Goal: Task Accomplishment & Management: Manage account settings

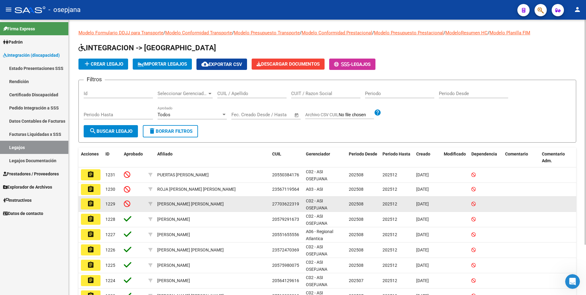
click at [92, 198] on button "assignment" at bounding box center [91, 203] width 20 height 11
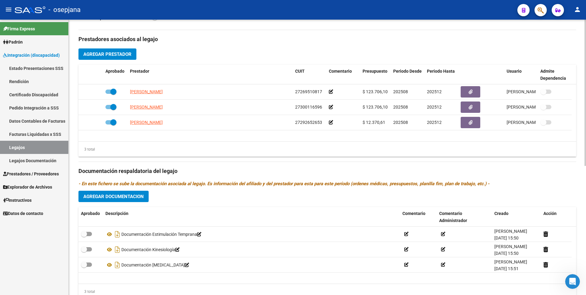
scroll to position [243, 0]
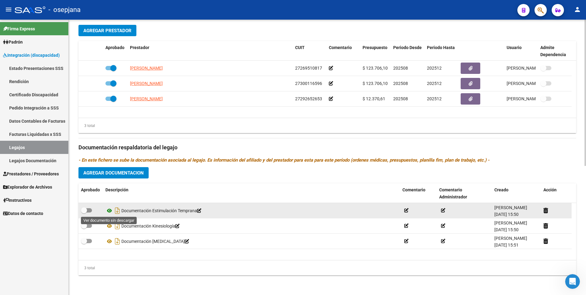
click at [107, 210] on icon at bounding box center [109, 210] width 8 height 7
click at [89, 210] on span at bounding box center [86, 210] width 11 height 4
click at [84, 212] on input "checkbox" at bounding box center [84, 212] width 0 height 0
checkbox input "true"
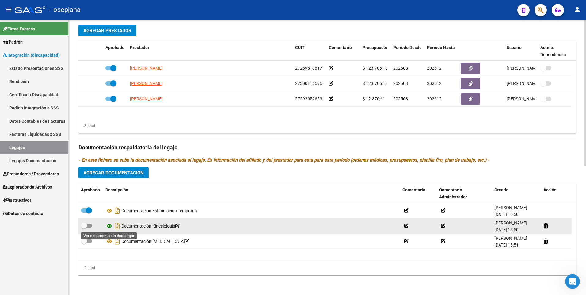
click at [108, 226] on icon at bounding box center [109, 225] width 8 height 7
click at [89, 225] on span at bounding box center [86, 225] width 11 height 4
click at [84, 228] on input "checkbox" at bounding box center [84, 228] width 0 height 0
checkbox input "true"
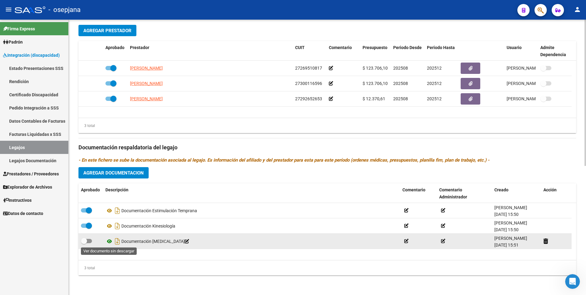
click at [110, 242] on icon at bounding box center [109, 240] width 8 height 7
click at [406, 242] on icon at bounding box center [406, 241] width 4 height 4
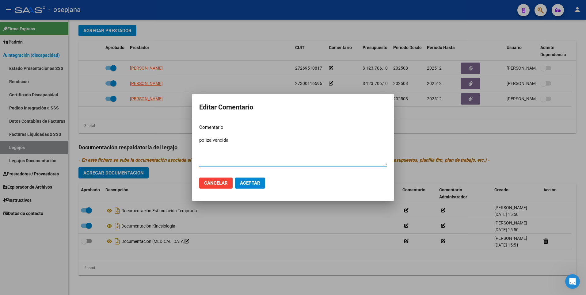
type textarea "poliza vencida"
click at [238, 41] on div at bounding box center [293, 147] width 586 height 295
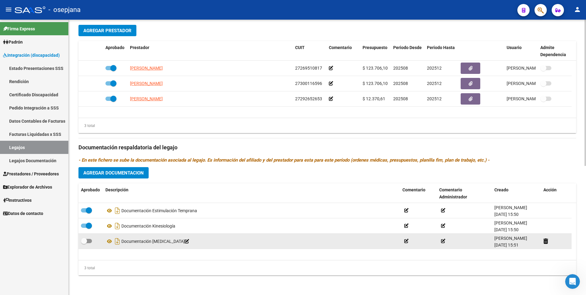
click at [88, 241] on span at bounding box center [86, 241] width 11 height 4
click at [84, 243] on input "checkbox" at bounding box center [84, 243] width 0 height 0
checkbox input "true"
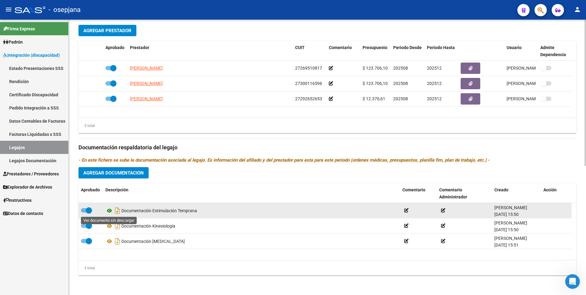
click at [110, 210] on icon at bounding box center [109, 210] width 8 height 7
click at [84, 208] on span at bounding box center [86, 210] width 11 height 4
click at [84, 212] on input "checkbox" at bounding box center [84, 212] width 0 height 0
checkbox input "false"
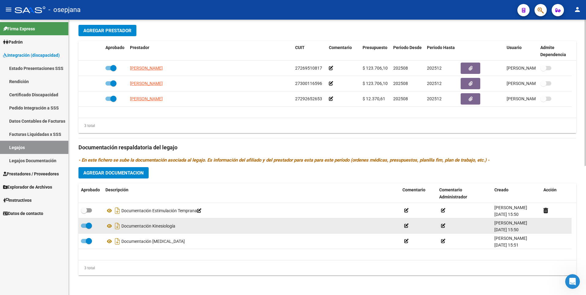
click at [82, 226] on span at bounding box center [86, 225] width 11 height 4
click at [84, 228] on input "checkbox" at bounding box center [84, 228] width 0 height 0
checkbox input "false"
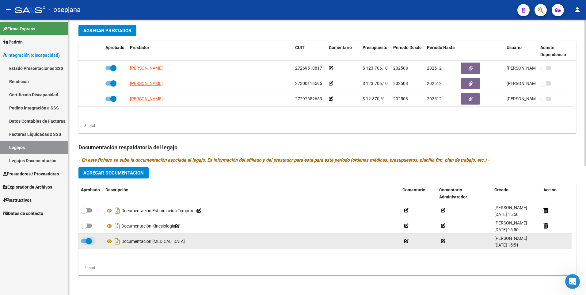
click at [86, 242] on span at bounding box center [89, 241] width 6 height 6
click at [84, 243] on input "checkbox" at bounding box center [84, 243] width 0 height 0
checkbox input "false"
click at [406, 242] on icon at bounding box center [406, 241] width 4 height 4
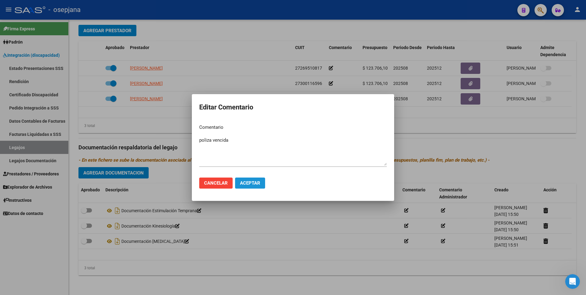
click at [246, 180] on span "Aceptar" at bounding box center [250, 183] width 20 height 6
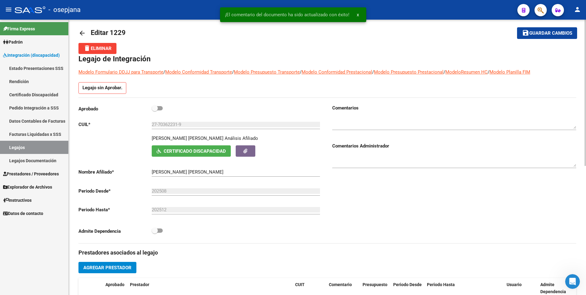
scroll to position [0, 0]
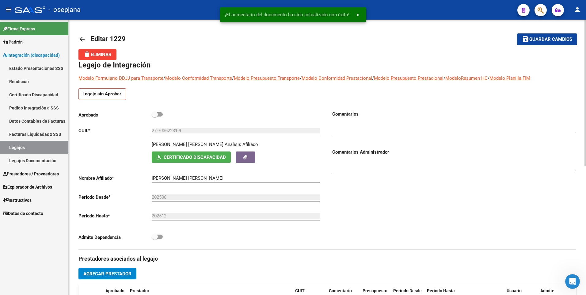
click at [378, 136] on div at bounding box center [454, 129] width 244 height 25
click at [371, 130] on textarea at bounding box center [454, 129] width 244 height 12
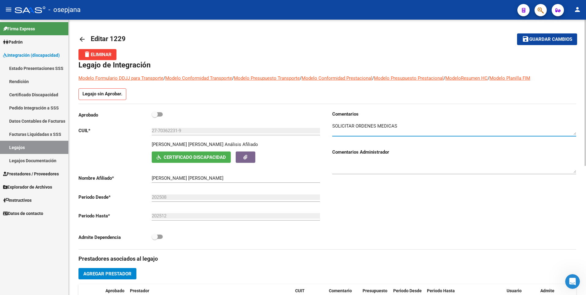
type textarea "SOLICITAR ORDENES MEDICAS"
click at [540, 43] on button "save Guardar cambios" at bounding box center [547, 38] width 60 height 11
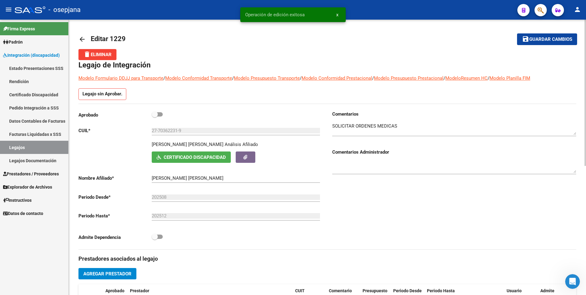
click at [80, 37] on mat-icon "arrow_back" at bounding box center [81, 39] width 7 height 7
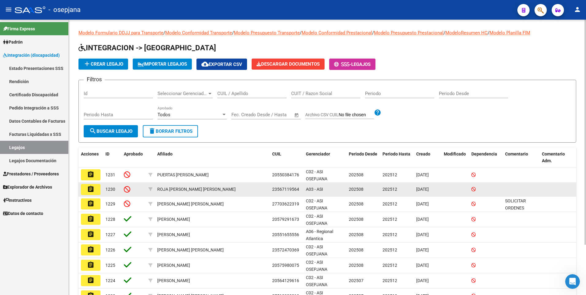
click at [92, 188] on mat-icon "assignment" at bounding box center [90, 188] width 7 height 7
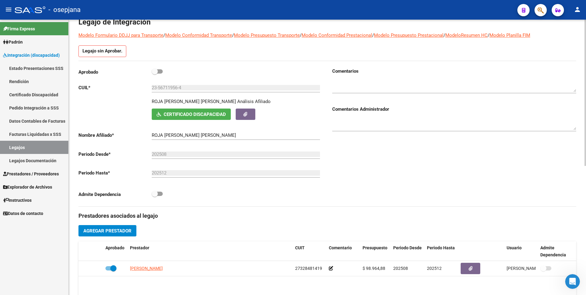
scroll to position [28, 0]
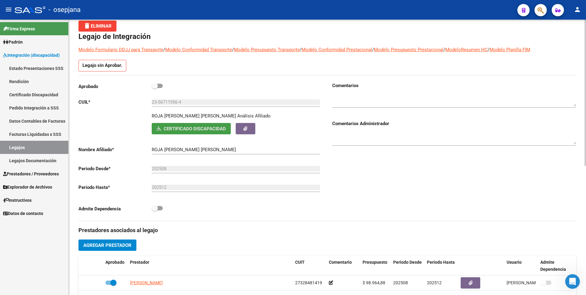
click at [181, 132] on button "Certificado Discapacidad" at bounding box center [191, 128] width 79 height 11
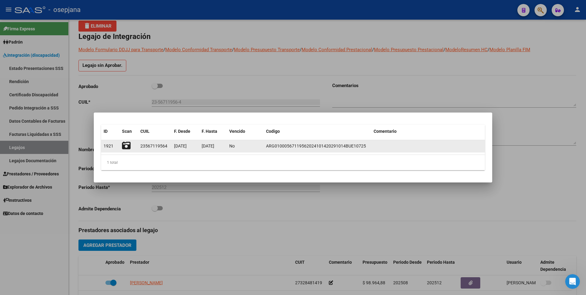
click at [128, 144] on icon at bounding box center [126, 145] width 9 height 9
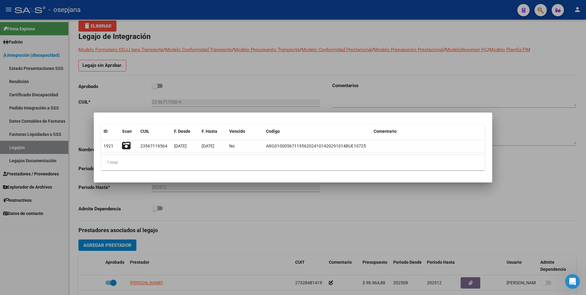
click at [226, 78] on div at bounding box center [293, 147] width 586 height 295
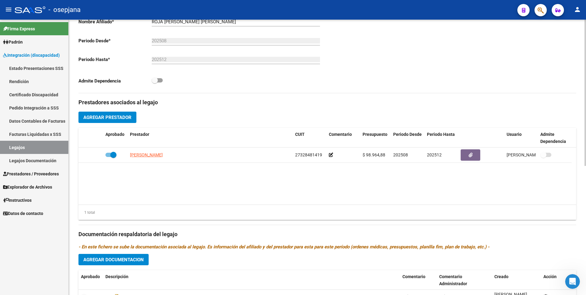
scroll to position [243, 0]
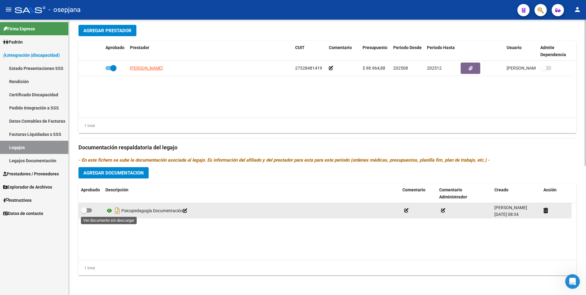
click at [109, 211] on icon at bounding box center [109, 210] width 8 height 7
click at [402, 211] on datatable-body-cell at bounding box center [418, 210] width 37 height 15
click at [406, 212] on icon at bounding box center [406, 210] width 4 height 4
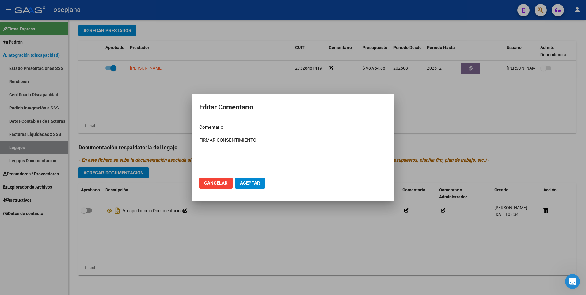
type textarea "FIRMAR CONSENTIMIENTO"
click at [254, 182] on span "Aceptar" at bounding box center [250, 183] width 20 height 6
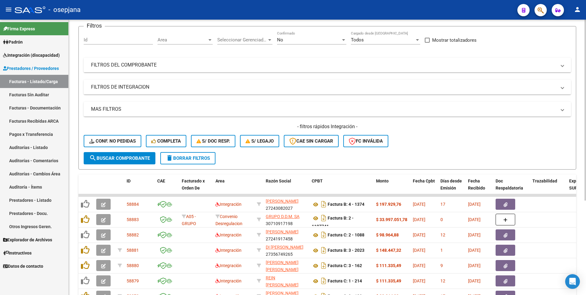
scroll to position [92, 0]
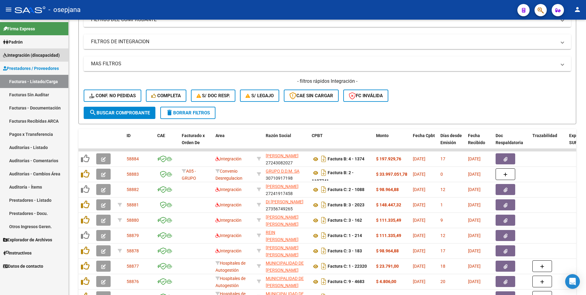
click at [23, 51] on link "Integración (discapacidad)" at bounding box center [34, 54] width 68 height 13
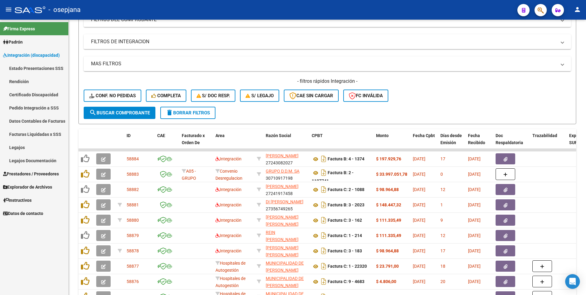
click at [23, 144] on link "Legajos" at bounding box center [34, 147] width 68 height 13
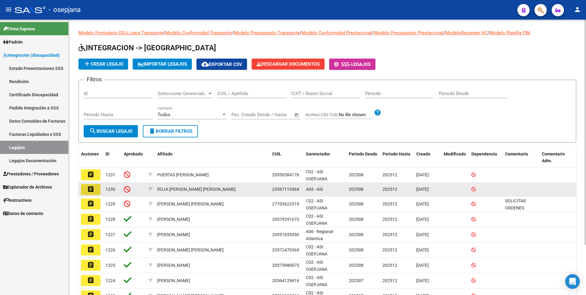
click at [90, 191] on mat-icon "assignment" at bounding box center [90, 188] width 7 height 7
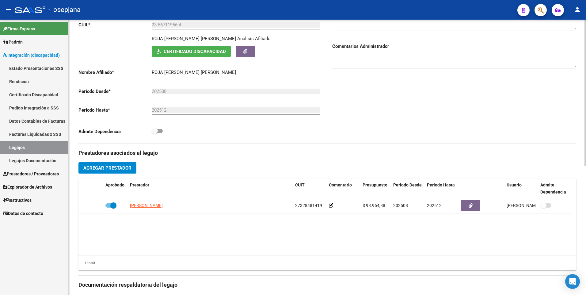
scroll to position [243, 0]
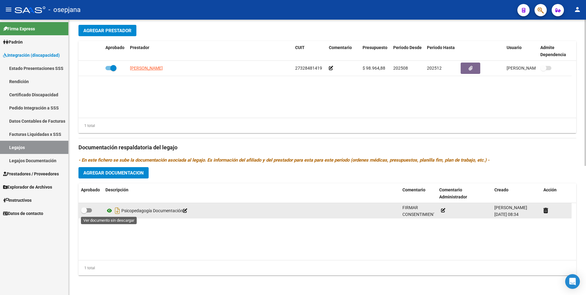
click at [109, 208] on icon at bounding box center [109, 210] width 8 height 7
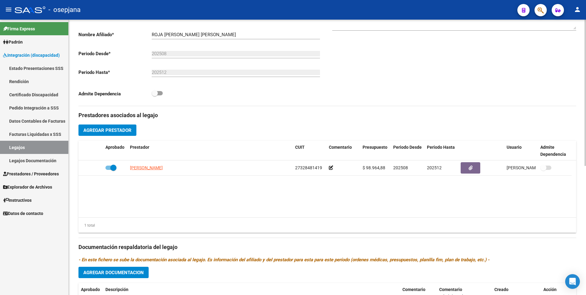
scroll to position [59, 0]
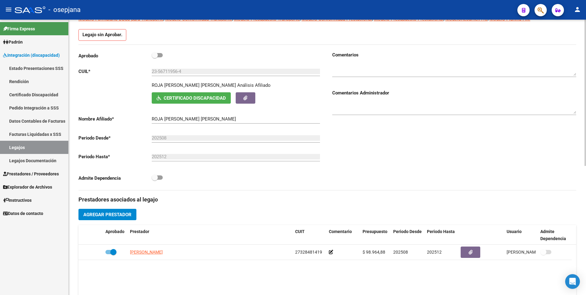
click at [346, 66] on textarea at bounding box center [454, 69] width 244 height 12
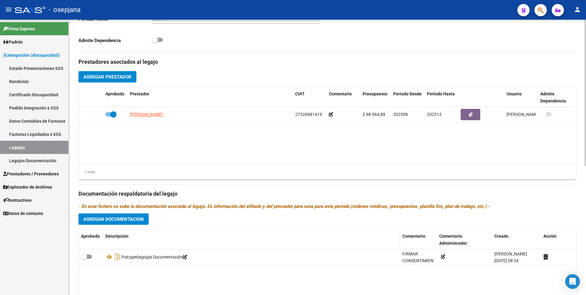
scroll to position [243, 0]
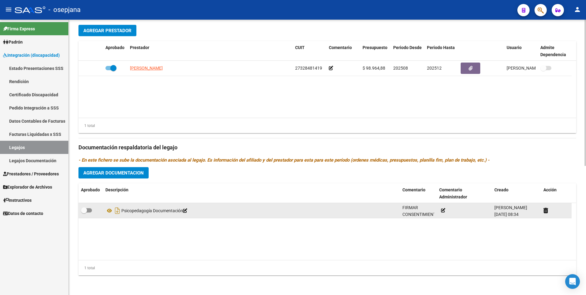
type textarea "SOLICITAR CUE"
click at [85, 212] on span at bounding box center [84, 210] width 6 height 6
click at [84, 212] on input "checkbox" at bounding box center [84, 212] width 0 height 0
checkbox input "true"
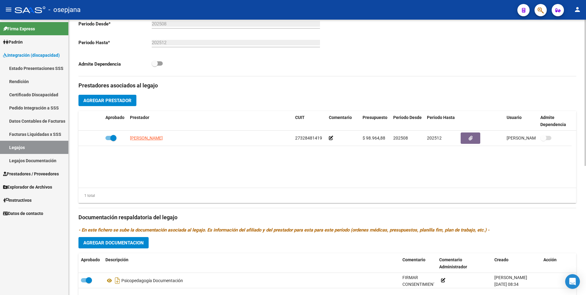
scroll to position [0, 0]
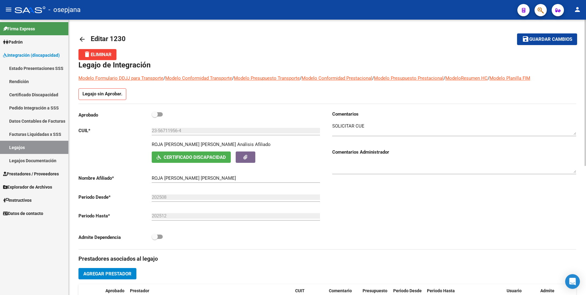
click at [157, 114] on span at bounding box center [155, 114] width 6 height 6
click at [155, 116] on input "checkbox" at bounding box center [154, 116] width 0 height 0
checkbox input "true"
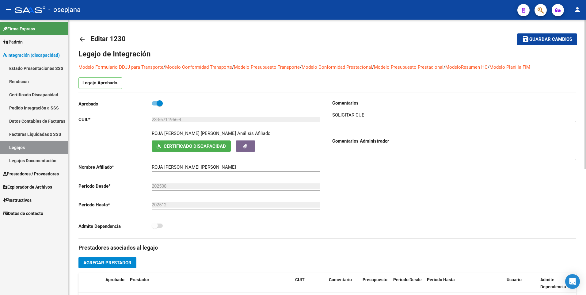
click at [546, 38] on span "Guardar cambios" at bounding box center [550, 40] width 43 height 6
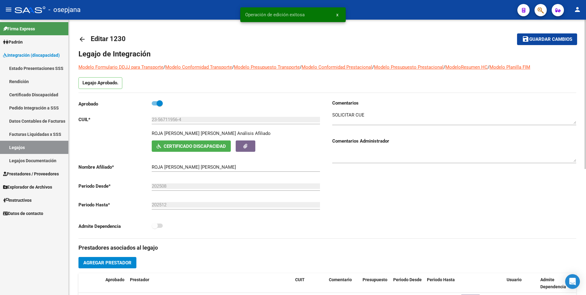
click at [84, 40] on mat-icon "arrow_back" at bounding box center [81, 39] width 7 height 7
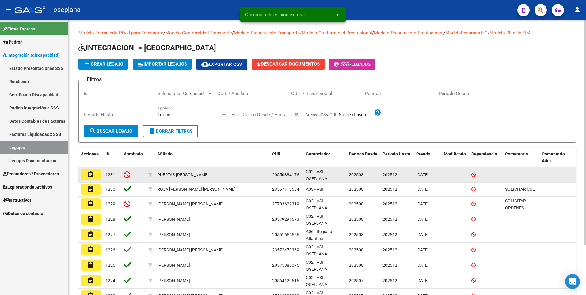
click at [85, 176] on button "assignment" at bounding box center [91, 174] width 20 height 11
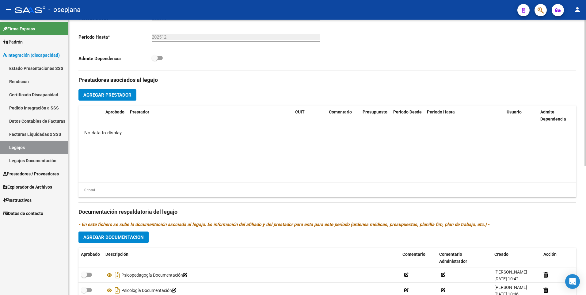
scroll to position [243, 0]
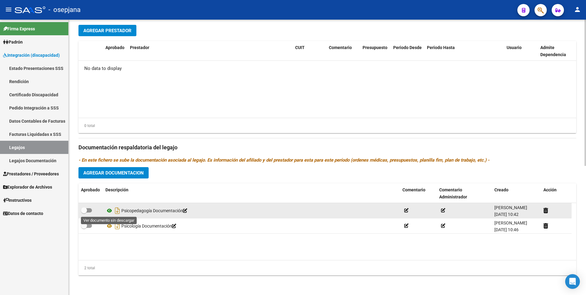
click at [108, 211] on icon at bounding box center [109, 210] width 8 height 7
click at [107, 209] on icon at bounding box center [109, 210] width 8 height 7
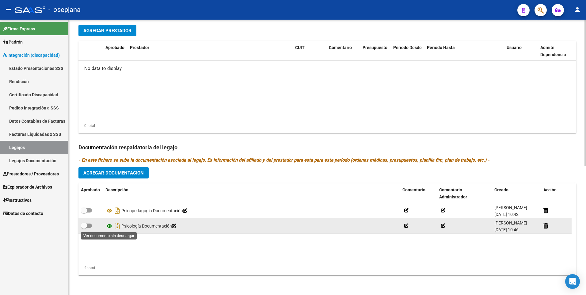
click at [108, 226] on icon at bounding box center [109, 225] width 8 height 7
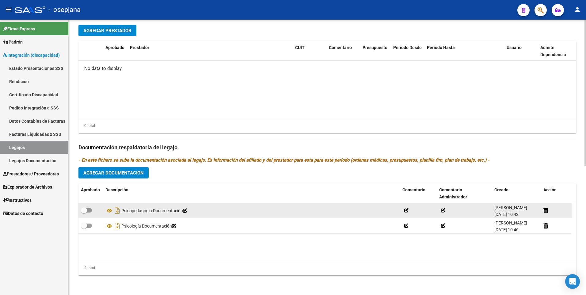
click at [405, 209] on icon at bounding box center [406, 210] width 4 height 4
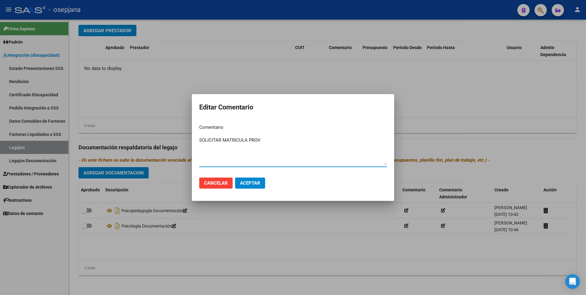
type textarea "SOLICITAR MATRICULA PROV"
click at [244, 184] on span "Aceptar" at bounding box center [250, 183] width 20 height 6
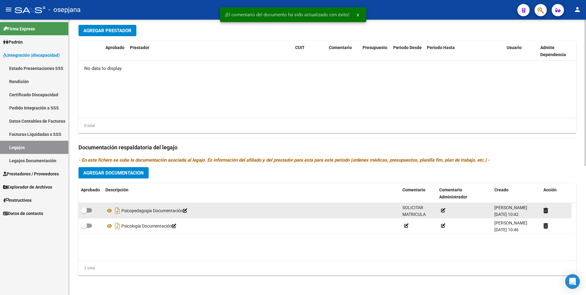
click at [85, 209] on span at bounding box center [84, 210] width 6 height 6
click at [84, 212] on input "checkbox" at bounding box center [84, 212] width 0 height 0
checkbox input "true"
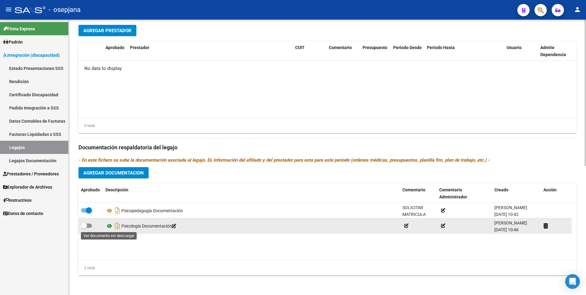
click at [108, 226] on icon at bounding box center [109, 225] width 8 height 7
click at [84, 227] on span at bounding box center [84, 225] width 6 height 6
click at [84, 228] on input "checkbox" at bounding box center [84, 228] width 0 height 0
checkbox input "true"
click at [407, 226] on icon at bounding box center [406, 225] width 4 height 4
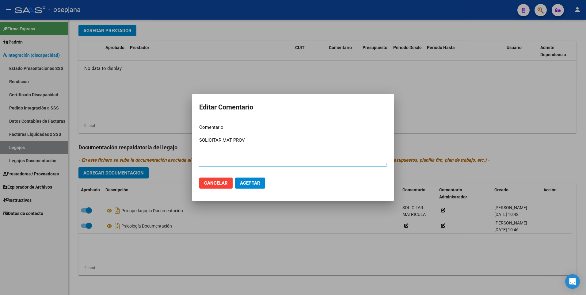
type textarea "SOLICITAR MAT PROV"
drag, startPoint x: 243, startPoint y: 181, endPoint x: 245, endPoint y: 184, distance: 3.8
click at [242, 181] on span "Aceptar" at bounding box center [250, 183] width 20 height 6
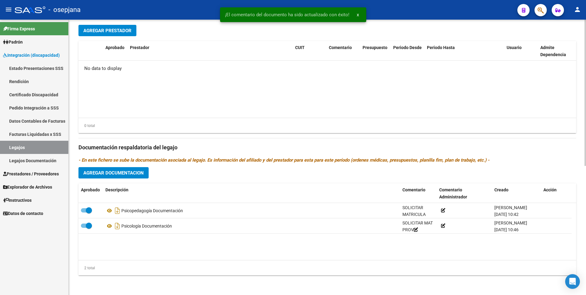
scroll to position [28, 0]
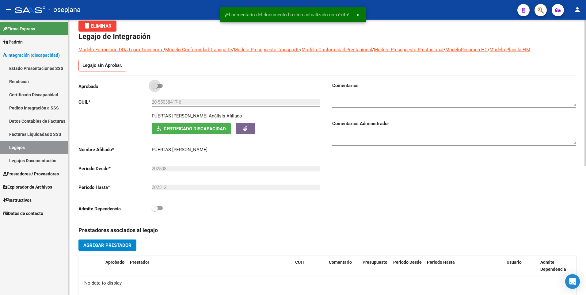
click at [160, 85] on span at bounding box center [157, 86] width 11 height 4
click at [155, 88] on input "checkbox" at bounding box center [154, 88] width 0 height 0
checkbox input "true"
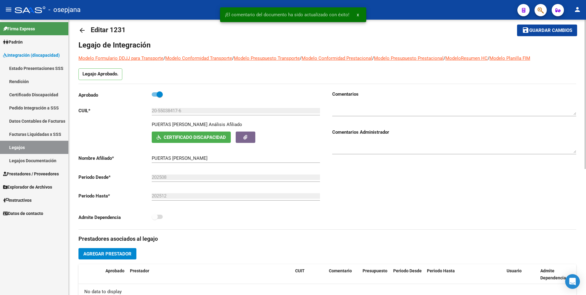
scroll to position [0, 0]
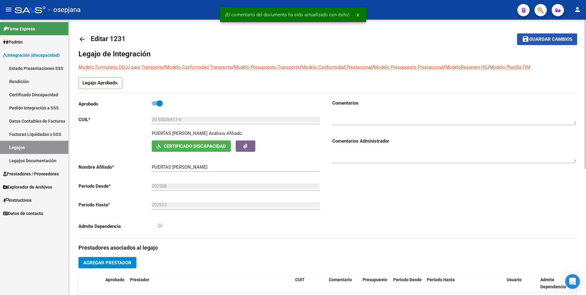
click at [546, 40] on span "Guardar cambios" at bounding box center [550, 40] width 43 height 6
drag, startPoint x: 82, startPoint y: 37, endPoint x: 71, endPoint y: 31, distance: 12.9
click at [77, 35] on div "arrow_back Editar 1231 save Guardar cambios Legajo de Integración Modelo Formul…" at bounding box center [327, 273] width 517 height 507
click at [82, 39] on mat-icon "arrow_back" at bounding box center [81, 39] width 7 height 7
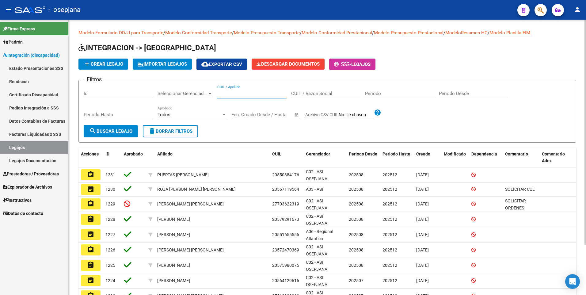
click at [231, 94] on input "CUIL / Apellido" at bounding box center [251, 94] width 69 height 6
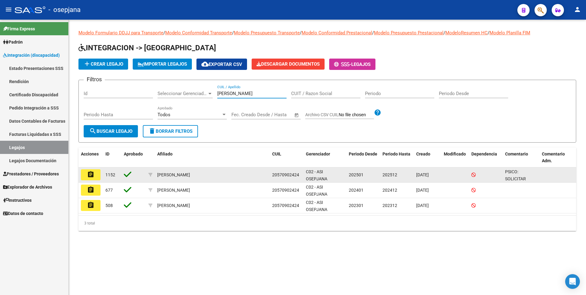
type input "TALAVERA"
click at [85, 176] on button "assignment" at bounding box center [91, 174] width 20 height 11
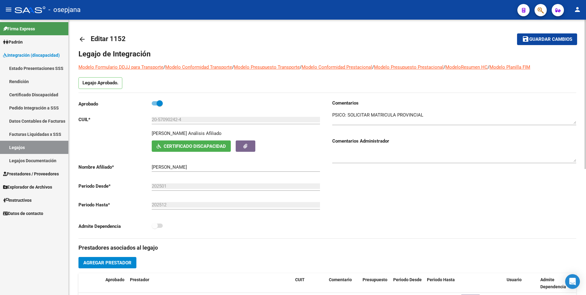
drag, startPoint x: 79, startPoint y: 40, endPoint x: 76, endPoint y: 40, distance: 3.1
click at [79, 40] on mat-icon "arrow_back" at bounding box center [81, 39] width 7 height 7
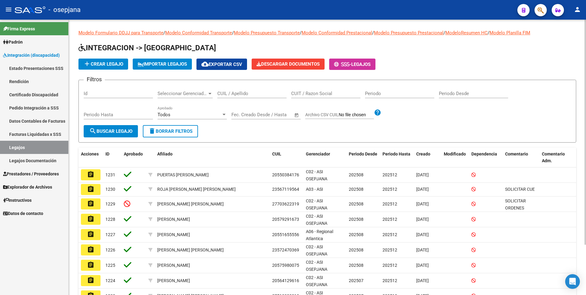
click at [237, 95] on input "CUIL / Apellido" at bounding box center [251, 94] width 69 height 6
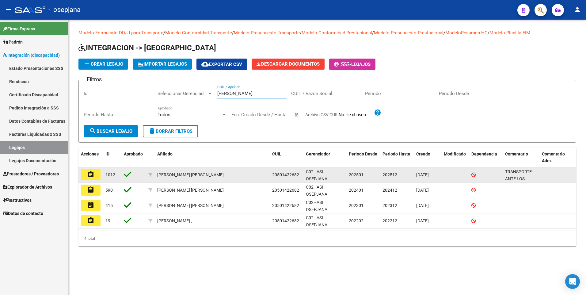
type input "LOAIZA"
click at [95, 177] on button "assignment" at bounding box center [91, 174] width 20 height 11
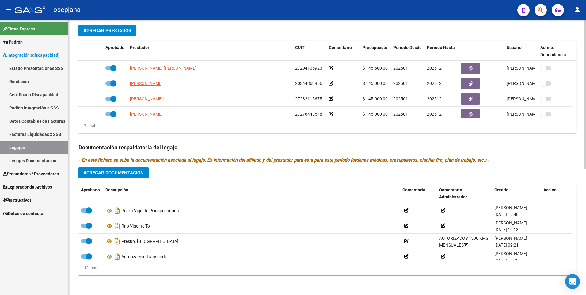
scroll to position [221, 0]
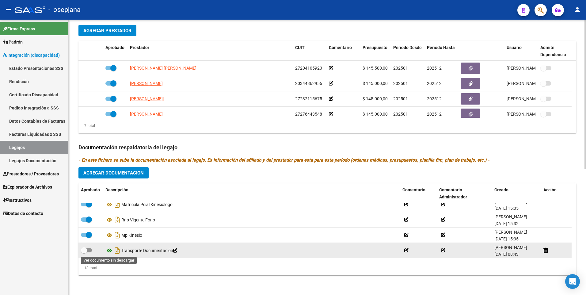
click at [108, 250] on icon at bounding box center [109, 250] width 8 height 7
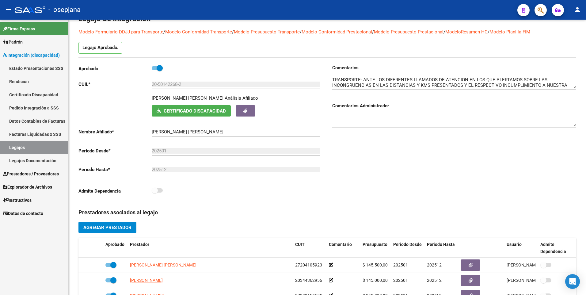
scroll to position [0, 0]
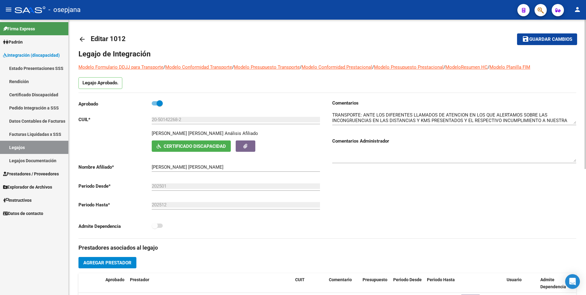
click at [81, 37] on mat-icon "arrow_back" at bounding box center [81, 39] width 7 height 7
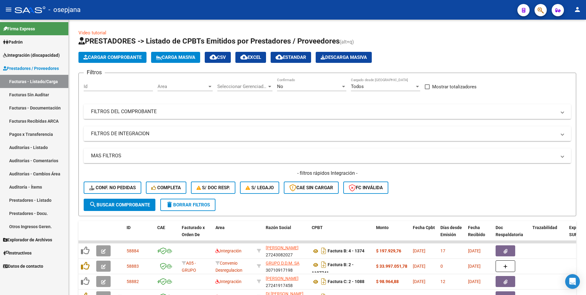
click at [23, 200] on link "Prestadores - Listado" at bounding box center [34, 199] width 68 height 13
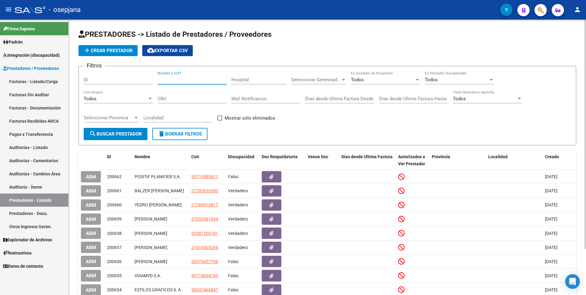
click at [186, 81] on input "Nombre o CUIT" at bounding box center [191, 80] width 69 height 6
click at [97, 131] on span "search Buscar Prestador" at bounding box center [115, 134] width 53 height 6
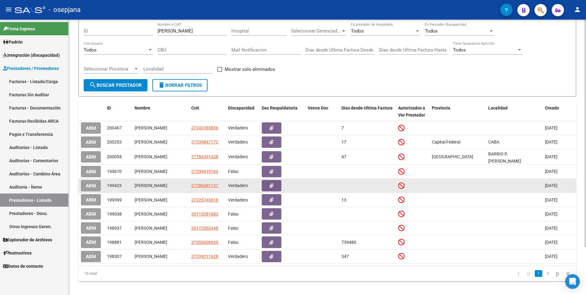
scroll to position [58, 0]
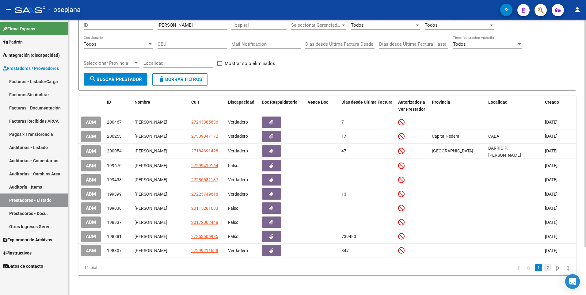
click at [544, 268] on link "2" at bounding box center [547, 267] width 7 height 7
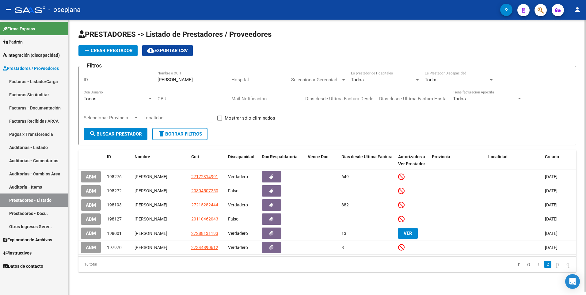
scroll to position [3, 0]
click at [535, 267] on link "1" at bounding box center [538, 264] width 7 height 7
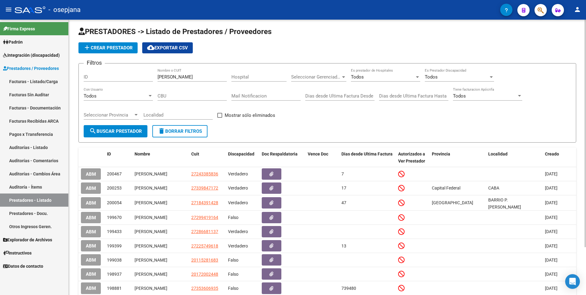
click at [189, 77] on input "[PERSON_NAME]" at bounding box center [191, 77] width 69 height 6
type input "A"
type input "27352378696"
click at [127, 129] on span "search Buscar Prestador" at bounding box center [115, 131] width 53 height 6
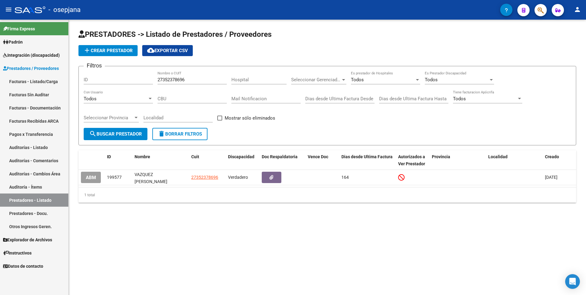
scroll to position [0, 0]
click at [21, 81] on link "Facturas - Listado/Carga" at bounding box center [34, 81] width 68 height 13
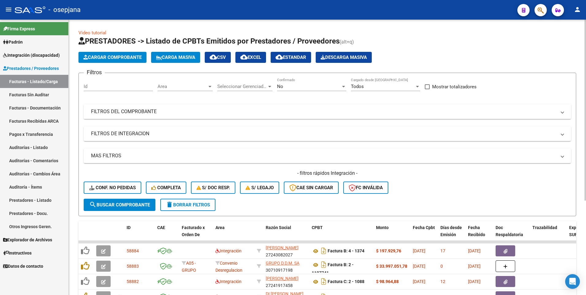
click at [130, 116] on mat-expansion-panel-header "FILTROS DEL COMPROBANTE" at bounding box center [327, 111] width 487 height 15
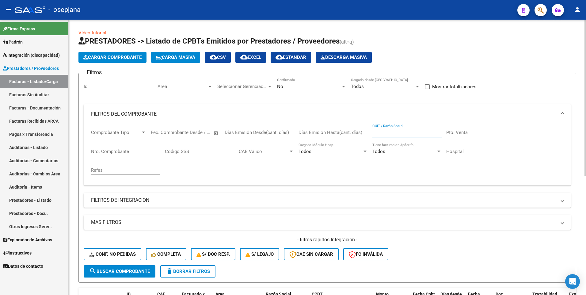
click at [398, 131] on input "CUIT / Razón Social" at bounding box center [406, 133] width 69 height 6
drag, startPoint x: 116, startPoint y: 270, endPoint x: 106, endPoint y: 235, distance: 36.4
click at [116, 271] on span "search Buscar Comprobante" at bounding box center [119, 271] width 61 height 6
click at [401, 132] on input "252378696" at bounding box center [406, 133] width 69 height 6
type input "2"
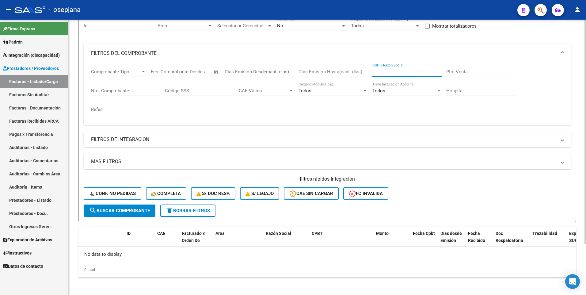
scroll to position [61, 0]
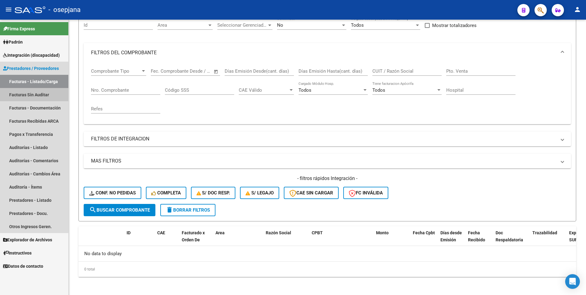
click at [17, 93] on link "Facturas Sin Auditar" at bounding box center [34, 94] width 68 height 13
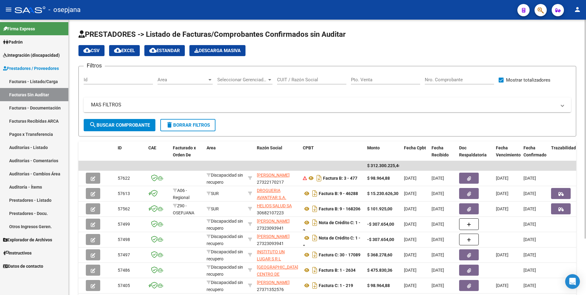
click at [304, 80] on input "CUIT / Razón Social" at bounding box center [311, 80] width 69 height 6
type input "27352378696"
click at [105, 126] on span "search Buscar Comprobante" at bounding box center [119, 125] width 61 height 6
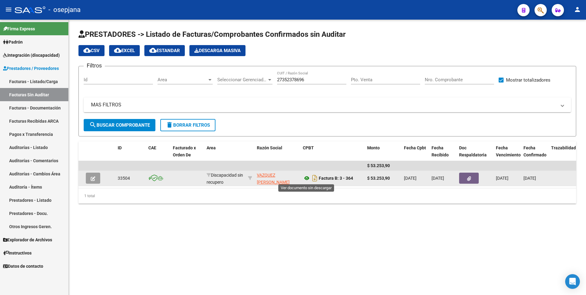
click at [307, 178] on icon at bounding box center [307, 177] width 8 height 7
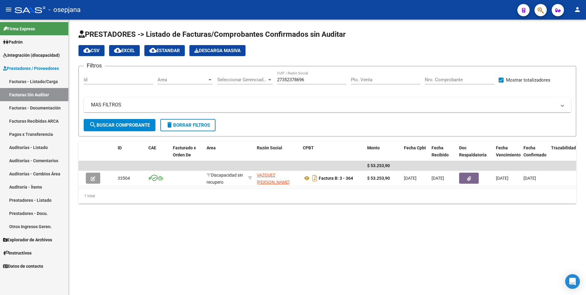
drag, startPoint x: 21, startPoint y: 55, endPoint x: 17, endPoint y: 52, distance: 5.0
click at [21, 55] on span "Integración (discapacidad)" at bounding box center [31, 55] width 57 height 7
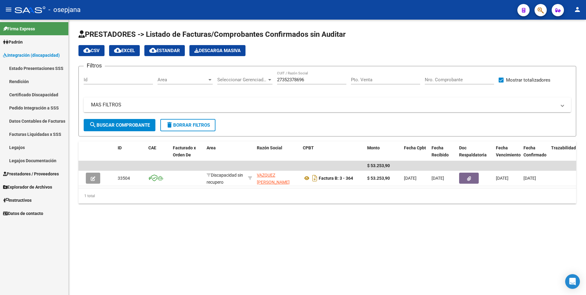
click at [19, 146] on link "Legajos" at bounding box center [34, 147] width 68 height 13
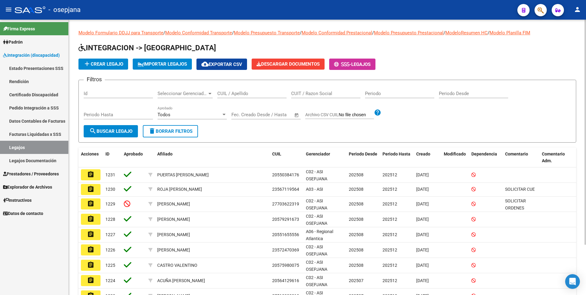
click at [246, 95] on input "CUIL / Apellido" at bounding box center [251, 94] width 69 height 6
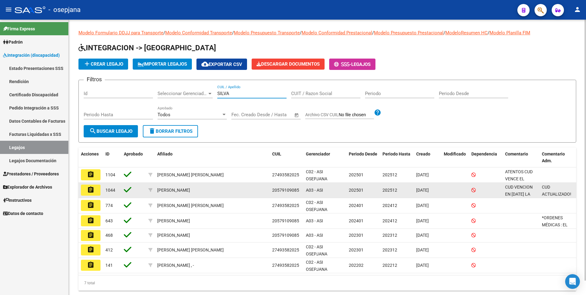
type input "SILVA"
click at [89, 190] on mat-icon "assignment" at bounding box center [90, 189] width 7 height 7
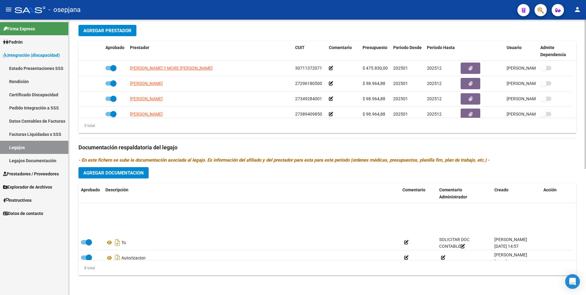
scroll to position [61, 0]
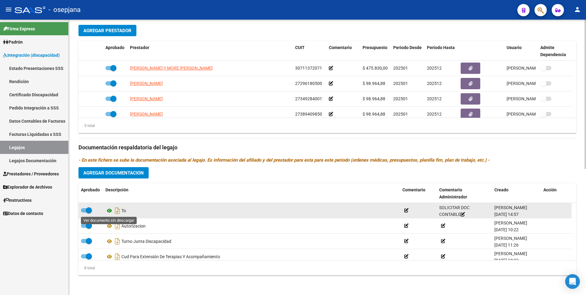
click at [110, 211] on icon at bounding box center [109, 210] width 8 height 7
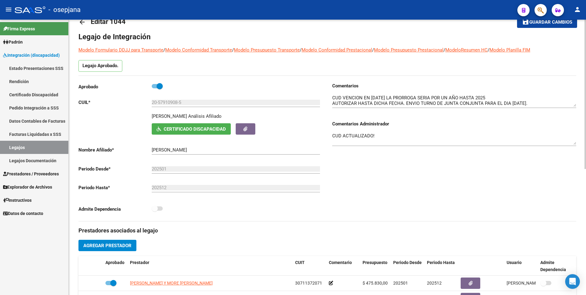
scroll to position [0, 0]
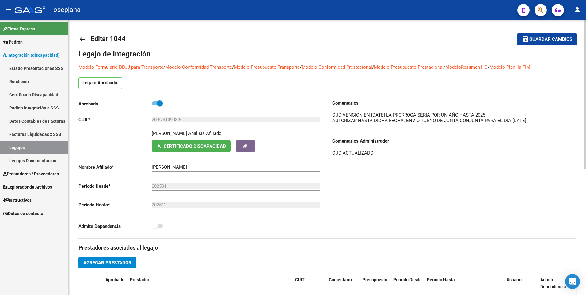
click at [82, 39] on mat-icon "arrow_back" at bounding box center [81, 39] width 7 height 7
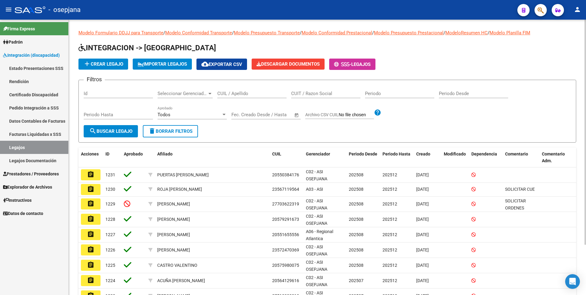
click at [24, 176] on span "Prestadores / Proveedores" at bounding box center [31, 173] width 56 height 7
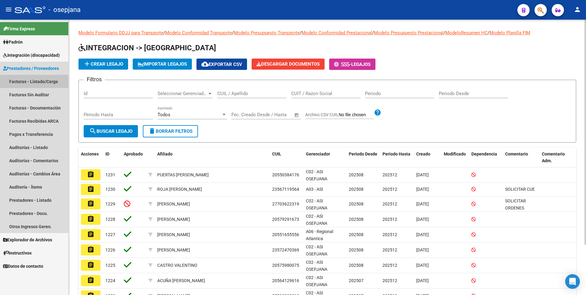
click at [17, 81] on link "Facturas - Listado/Carga" at bounding box center [34, 81] width 68 height 13
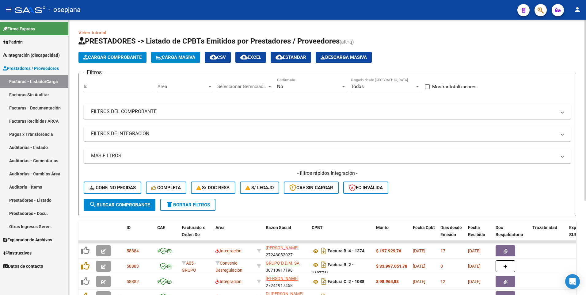
click at [111, 108] on mat-expansion-panel-header "FILTROS DEL COMPROBANTE" at bounding box center [327, 111] width 487 height 15
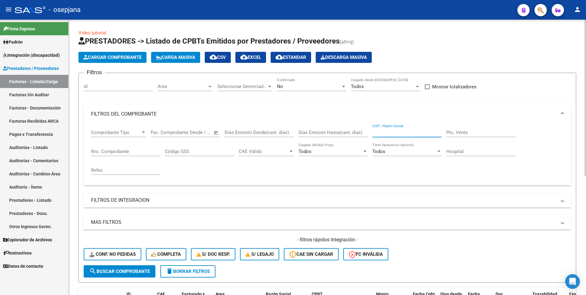
click at [409, 134] on input "CUIT / Razón Social" at bounding box center [406, 133] width 69 height 6
type input "27352378696"
click at [125, 270] on span "search Buscar Comprobante" at bounding box center [119, 271] width 61 height 6
click at [138, 131] on span "Comprobante Tipo" at bounding box center [116, 133] width 50 height 6
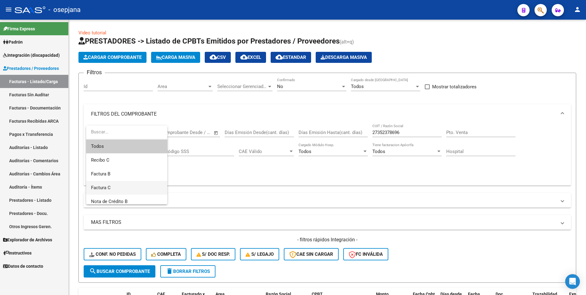
click at [115, 186] on span "Factura C" at bounding box center [126, 188] width 71 height 14
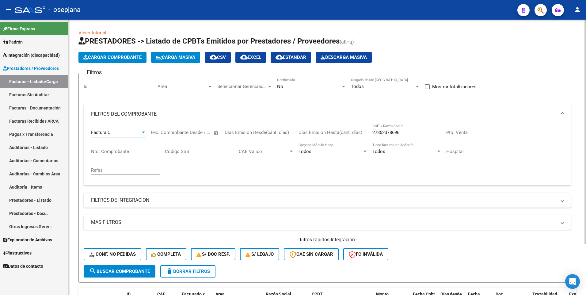
click at [115, 271] on span "search Buscar Comprobante" at bounding box center [119, 271] width 61 height 6
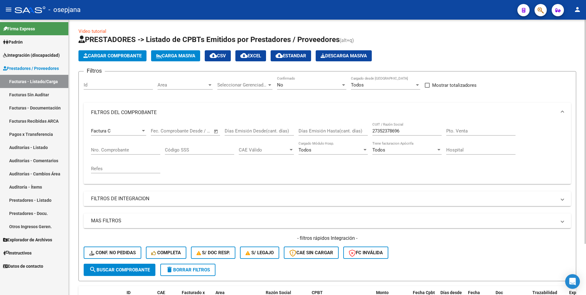
scroll to position [63, 0]
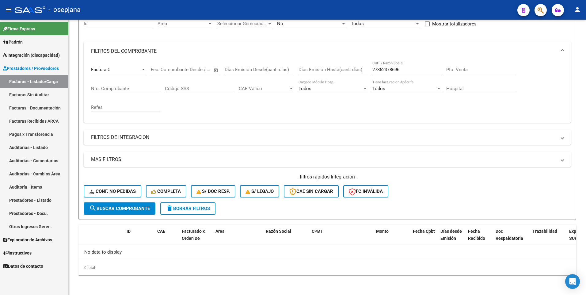
click at [22, 134] on link "Pagos x Transferencia" at bounding box center [34, 133] width 68 height 13
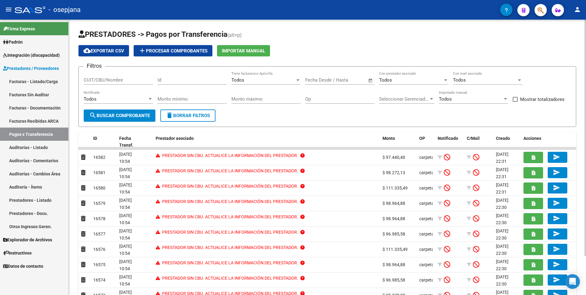
click at [119, 80] on input "CUIT/CBU/Nombre" at bounding box center [118, 80] width 69 height 6
click at [116, 119] on button "search Buscar Comprobante" at bounding box center [120, 115] width 72 height 12
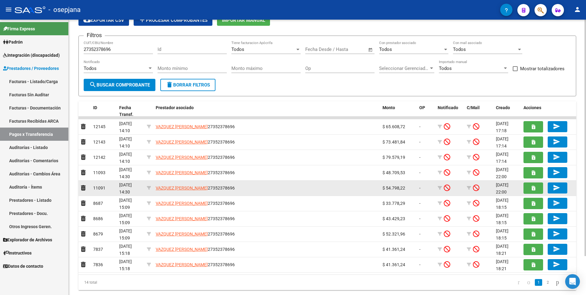
scroll to position [45, 0]
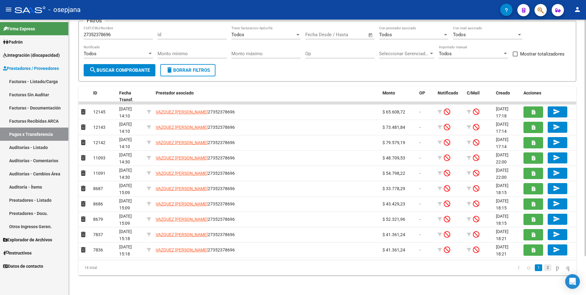
click at [544, 268] on link "2" at bounding box center [547, 267] width 7 height 7
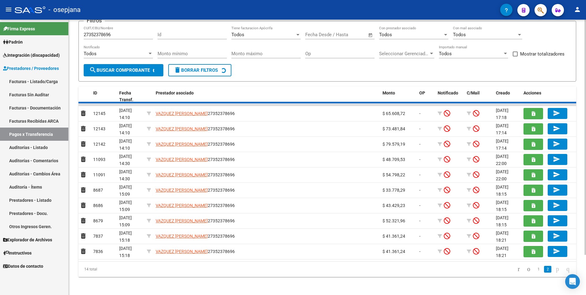
scroll to position [0, 0]
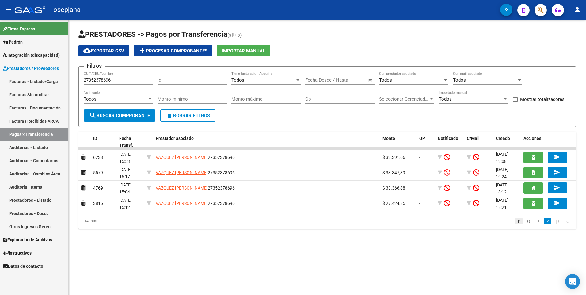
click at [516, 221] on icon "go to first page" at bounding box center [518, 220] width 4 height 7
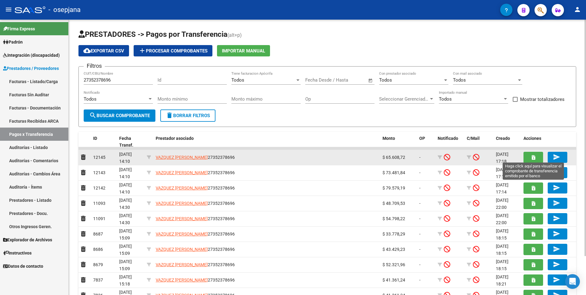
click at [535, 158] on icon "button" at bounding box center [532, 157] width 3 height 5
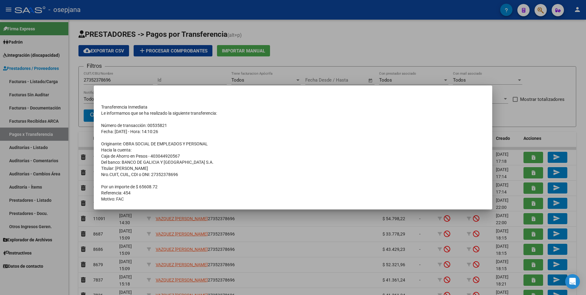
click at [352, 43] on div at bounding box center [293, 147] width 586 height 295
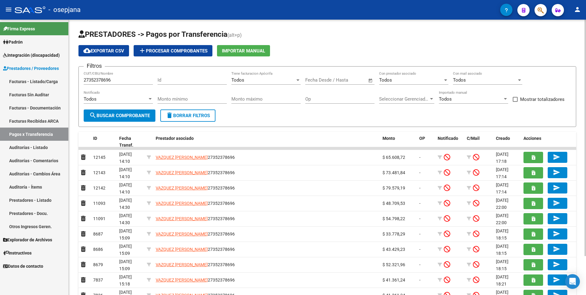
click at [119, 81] on input "27352378696" at bounding box center [118, 80] width 69 height 6
type input "2"
type input "20262638902"
click at [119, 119] on button "search Buscar Comprobante" at bounding box center [120, 115] width 72 height 12
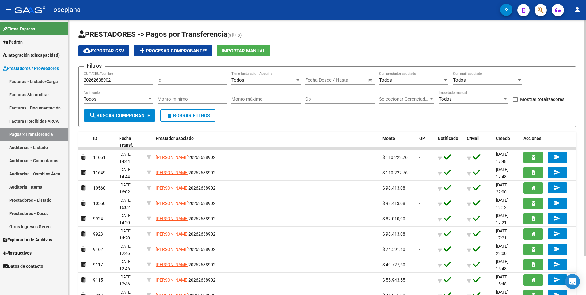
click at [370, 81] on span "Open calendar" at bounding box center [370, 80] width 15 height 15
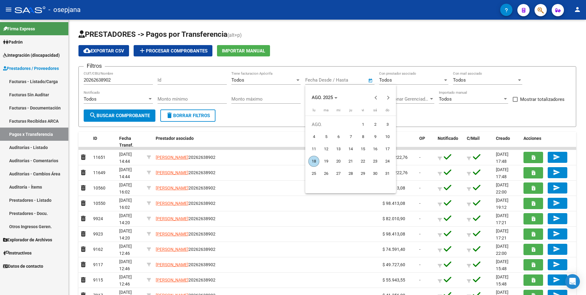
click at [313, 160] on span "18" at bounding box center [313, 161] width 11 height 11
click at [294, 53] on div at bounding box center [293, 147] width 586 height 295
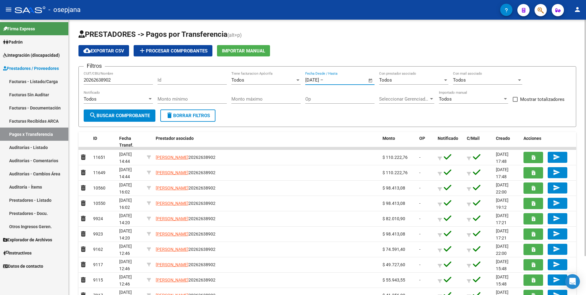
click at [319, 82] on input "[DATE]" at bounding box center [312, 80] width 14 height 6
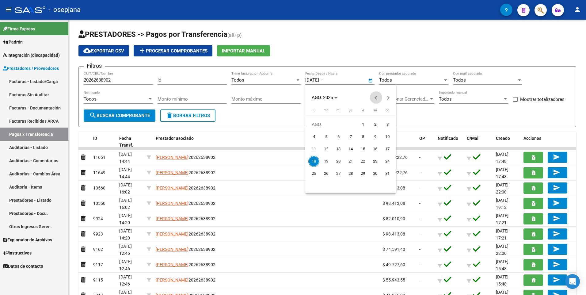
click at [373, 97] on span "Previous month" at bounding box center [376, 97] width 12 height 12
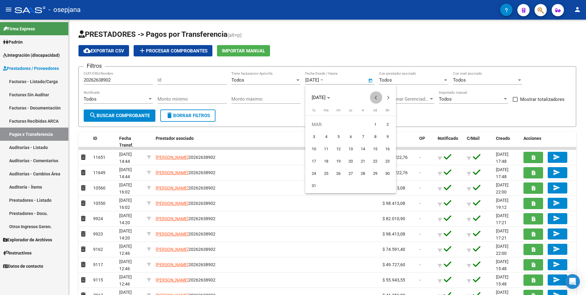
click at [373, 97] on span "Previous month" at bounding box center [376, 97] width 12 height 12
click at [330, 98] on span "[DATE]" at bounding box center [321, 97] width 18 height 4
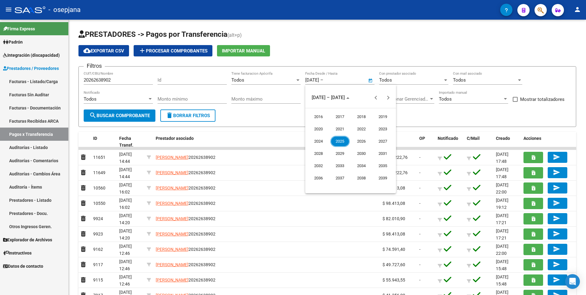
click at [384, 129] on span "2023" at bounding box center [382, 128] width 19 height 11
click at [315, 127] on span "ENE." at bounding box center [318, 128] width 19 height 11
click at [388, 124] on span "1" at bounding box center [387, 124] width 11 height 11
type input "[DATE]"
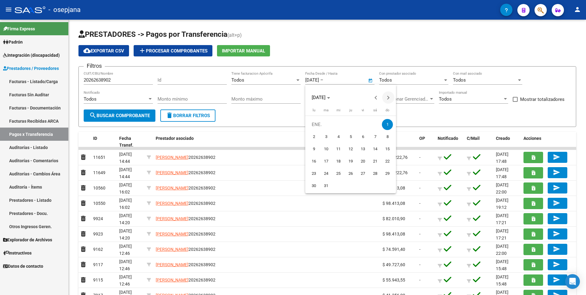
click at [387, 97] on button "Next month" at bounding box center [388, 97] width 12 height 12
click at [325, 98] on span "[DATE]" at bounding box center [319, 98] width 14 height 6
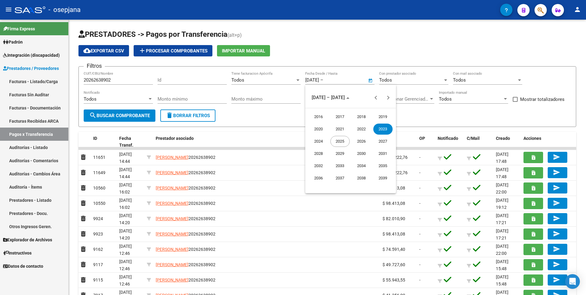
click at [342, 139] on span "2025" at bounding box center [339, 141] width 19 height 11
click at [383, 139] on span "AGO." at bounding box center [382, 141] width 19 height 11
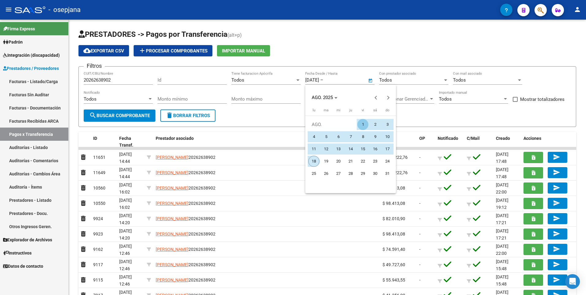
click at [311, 163] on span "18" at bounding box center [313, 161] width 11 height 11
type input "[DATE]"
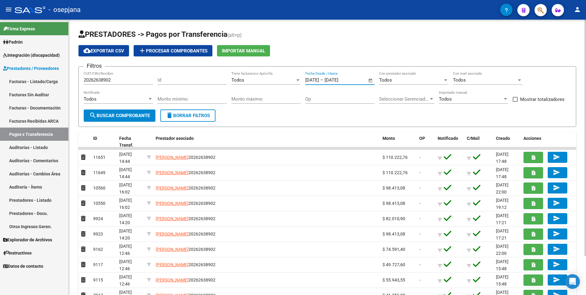
click at [108, 118] on span "search Buscar Comprobante" at bounding box center [119, 116] width 61 height 6
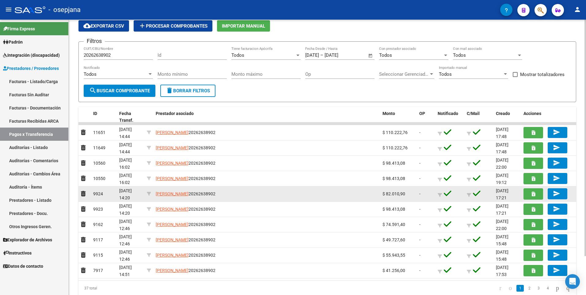
scroll to position [45, 0]
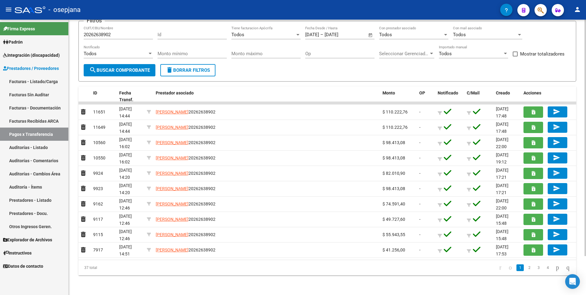
click at [565, 270] on icon "go to last page" at bounding box center [567, 266] width 5 height 7
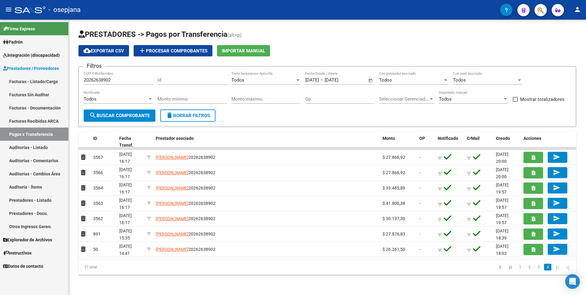
scroll to position [0, 0]
click at [498, 266] on icon "go to first page" at bounding box center [500, 266] width 4 height 7
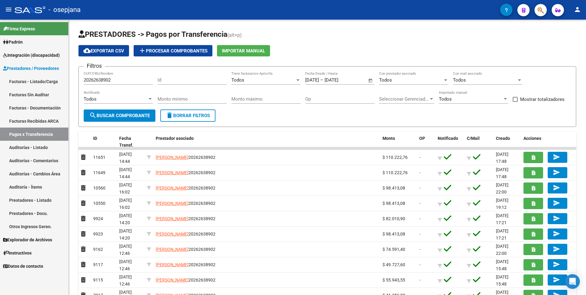
click at [19, 68] on span "Prestadores / Proveedores" at bounding box center [31, 68] width 56 height 7
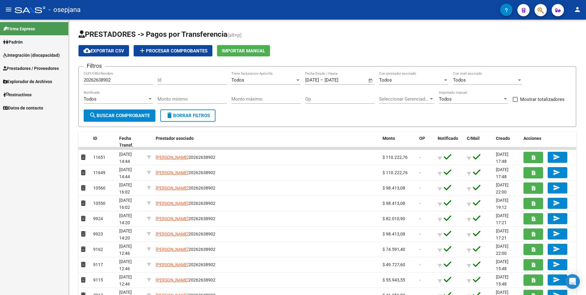
click at [17, 66] on span "Prestadores / Proveedores" at bounding box center [31, 68] width 56 height 7
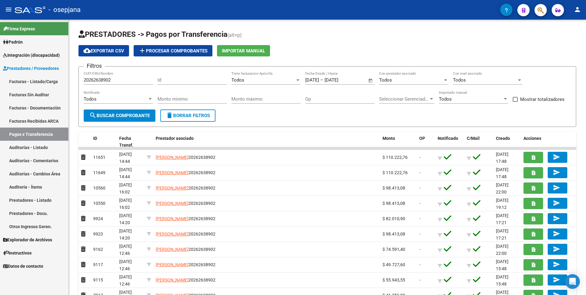
click at [25, 80] on link "Facturas - Listado/Carga" at bounding box center [34, 81] width 68 height 13
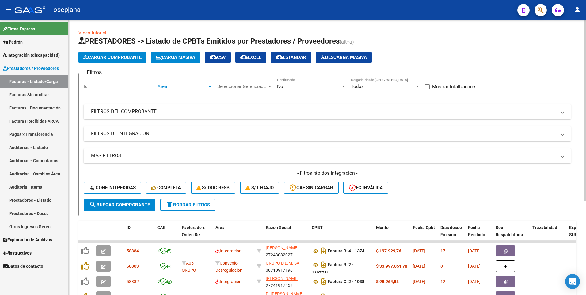
click at [193, 85] on span "Area" at bounding box center [182, 87] width 50 height 6
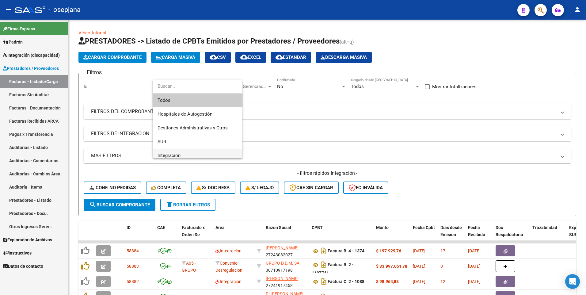
click at [184, 150] on span "Integración" at bounding box center [197, 156] width 80 height 14
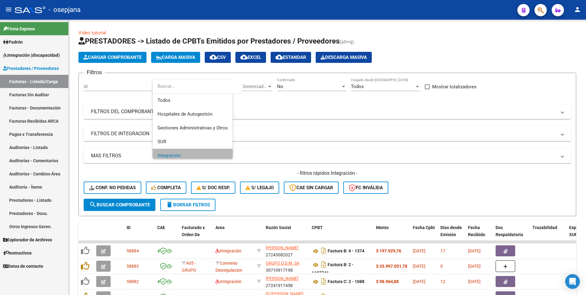
scroll to position [4, 0]
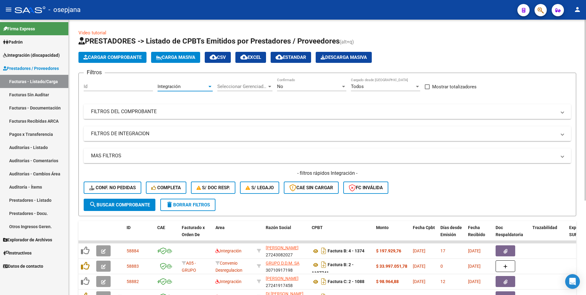
click at [321, 87] on div "No" at bounding box center [309, 87] width 64 height 6
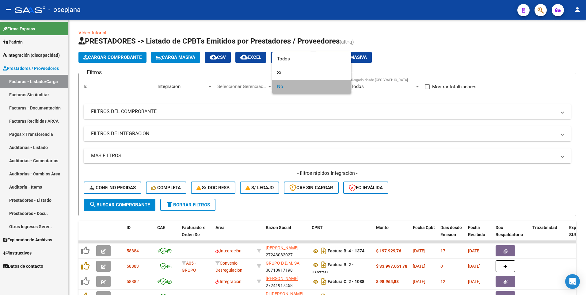
click at [296, 85] on span "No" at bounding box center [311, 87] width 69 height 14
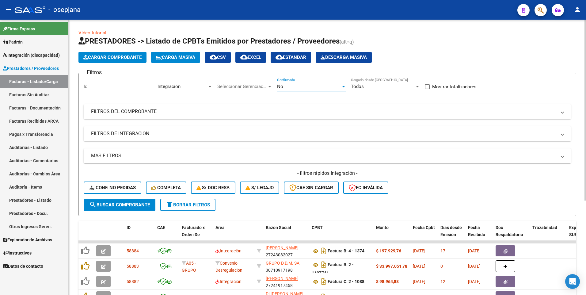
click at [313, 86] on div "No" at bounding box center [309, 87] width 64 height 6
click at [119, 113] on mat-panel-title "FILTROS DEL COMPROBANTE" at bounding box center [323, 111] width 465 height 7
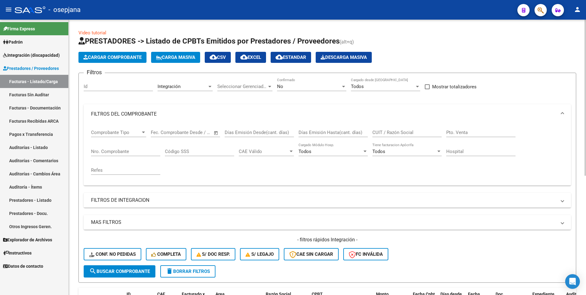
click at [398, 133] on input "CUIT / Razón Social" at bounding box center [406, 133] width 69 height 6
click at [116, 270] on span "search Buscar Comprobante" at bounding box center [119, 271] width 61 height 6
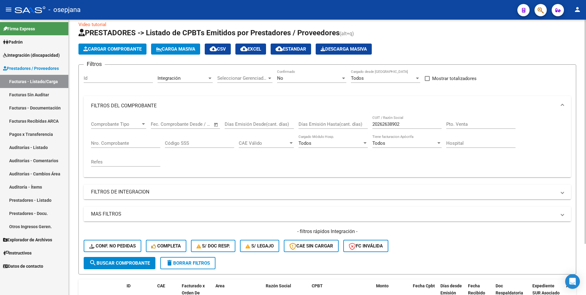
scroll to position [2, 0]
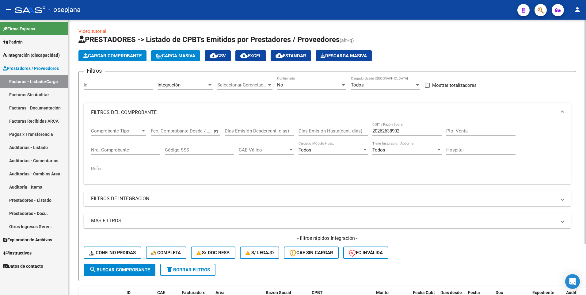
click at [403, 129] on input "20262638902" at bounding box center [406, 131] width 69 height 6
type input "2"
click at [113, 200] on mat-panel-title "FILTROS DE INTEGRACION" at bounding box center [323, 198] width 465 height 7
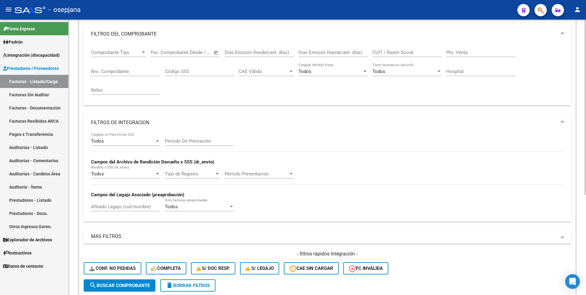
scroll to position [93, 0]
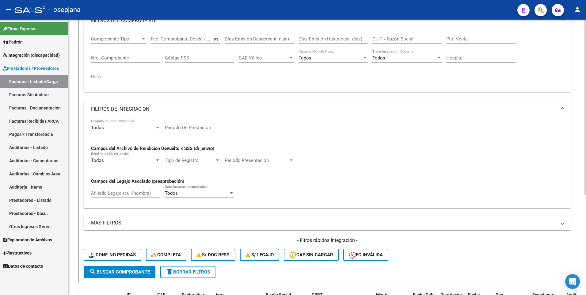
click at [122, 227] on mat-expansion-panel-header "MAS FILTROS" at bounding box center [327, 222] width 487 height 15
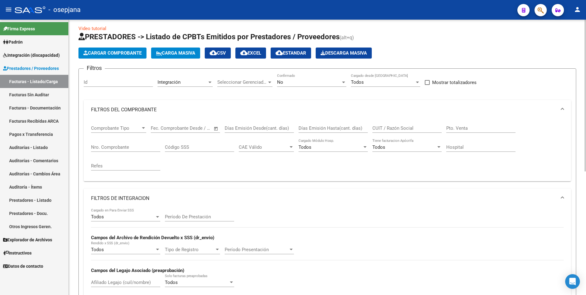
scroll to position [2, 0]
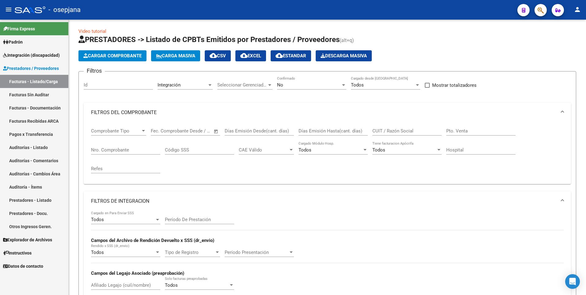
click at [25, 67] on span "Prestadores / Proveedores" at bounding box center [31, 68] width 56 height 7
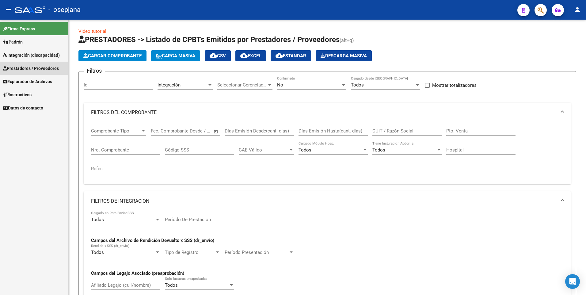
click at [25, 67] on span "Prestadores / Proveedores" at bounding box center [31, 68] width 56 height 7
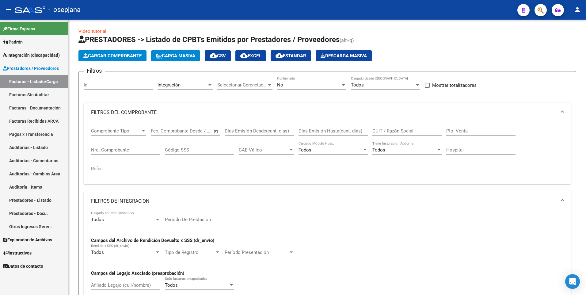
click at [19, 80] on link "Facturas - Listado/Carga" at bounding box center [34, 81] width 68 height 13
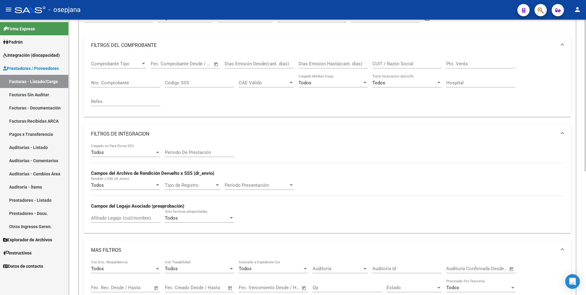
scroll to position [0, 0]
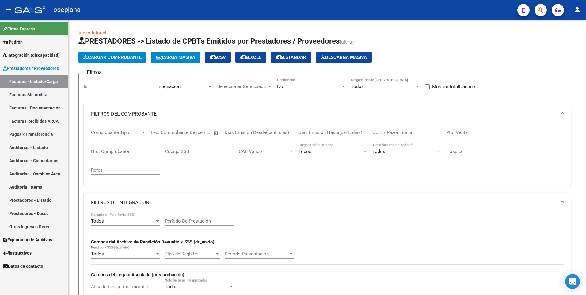
click at [14, 83] on link "Facturas - Listado/Carga" at bounding box center [34, 81] width 68 height 13
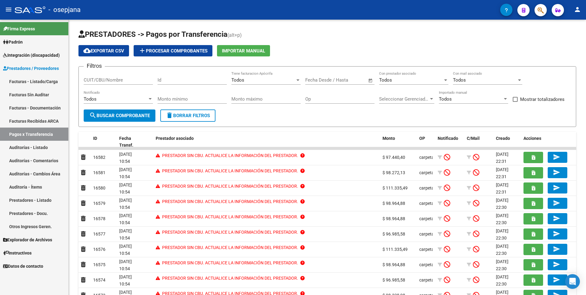
click at [22, 84] on link "Facturas - Listado/Carga" at bounding box center [34, 81] width 68 height 13
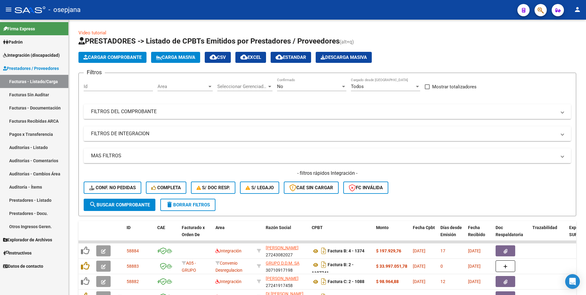
click at [20, 121] on link "Facturas Recibidas ARCA" at bounding box center [34, 120] width 68 height 13
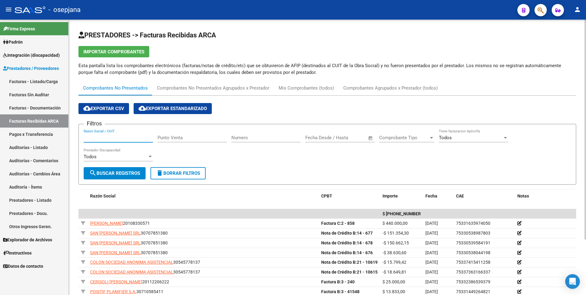
click at [117, 138] on input "Razon Social / CUIT" at bounding box center [118, 138] width 69 height 6
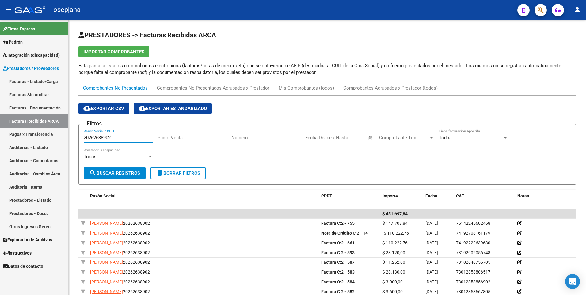
type input "20262638902"
click at [20, 134] on link "Pagos x Transferencia" at bounding box center [34, 133] width 68 height 13
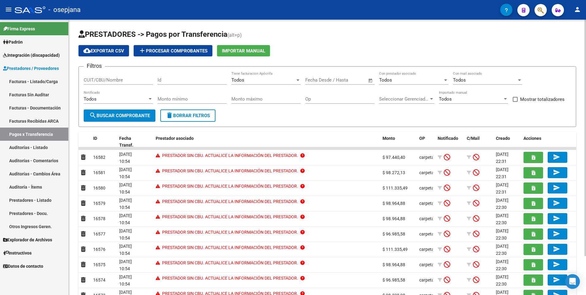
click at [119, 78] on input "CUIT/CBU/Nombre" at bounding box center [118, 80] width 69 height 6
type input "20262638902"
click at [118, 114] on span "search Buscar Comprobante" at bounding box center [119, 116] width 61 height 6
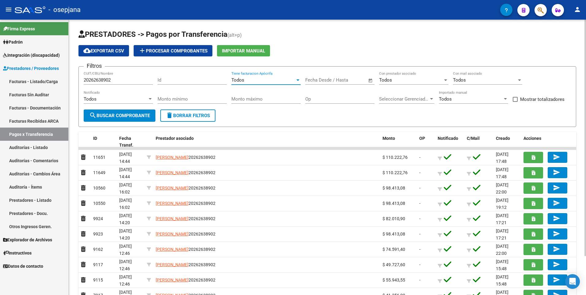
click at [281, 81] on div "Todos" at bounding box center [263, 80] width 64 height 6
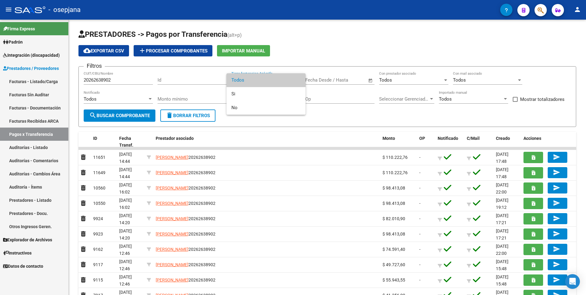
click at [354, 113] on div at bounding box center [293, 147] width 586 height 295
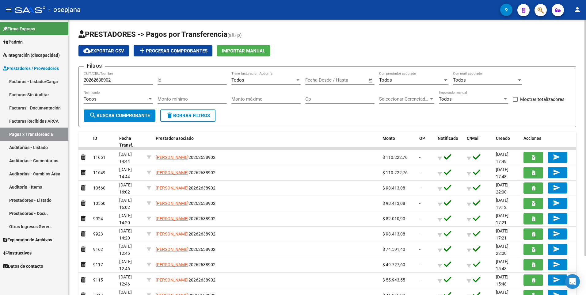
click at [428, 82] on div "Todos" at bounding box center [411, 80] width 64 height 6
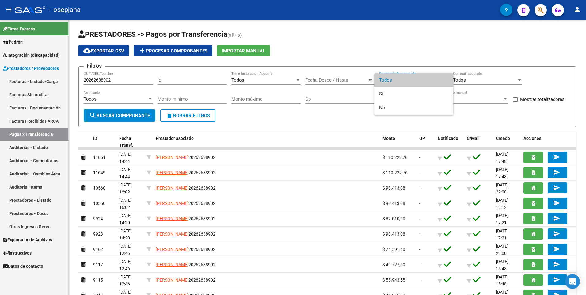
click at [303, 123] on div at bounding box center [293, 147] width 586 height 295
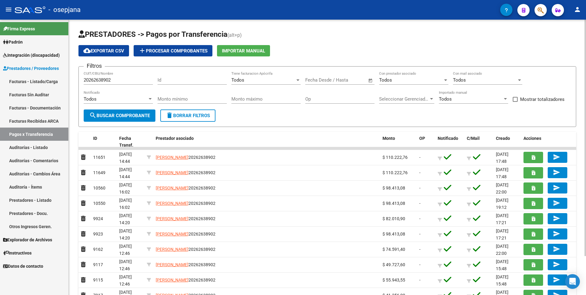
click at [144, 99] on div "Todos" at bounding box center [116, 99] width 64 height 6
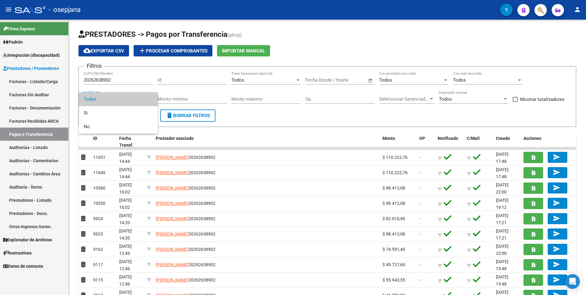
click at [289, 115] on div at bounding box center [293, 147] width 586 height 295
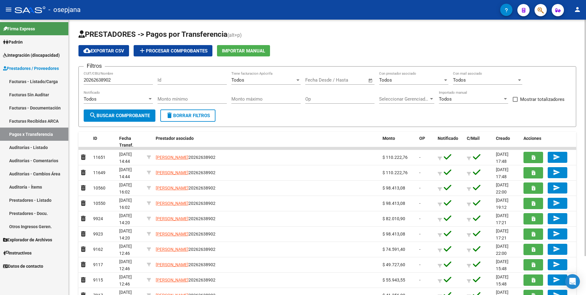
click at [173, 79] on input "Id" at bounding box center [191, 80] width 69 height 6
click at [301, 112] on form "Filtros 20262638902 CUIT/CBU/Nombre Id Todos Tiene facturacion Apócrifa Start d…" at bounding box center [326, 96] width 497 height 61
click at [25, 201] on link "Prestadores - Listado" at bounding box center [34, 199] width 68 height 13
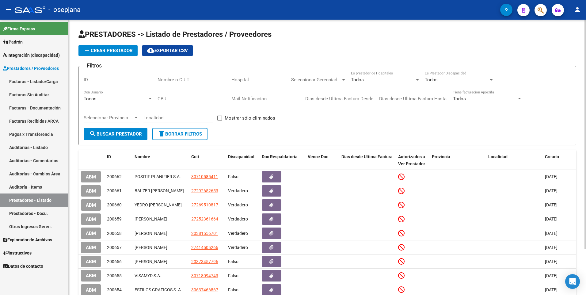
click at [199, 79] on input "Nombre o CUIT" at bounding box center [191, 80] width 69 height 6
click at [101, 133] on span "search Buscar Prestador" at bounding box center [115, 134] width 53 height 6
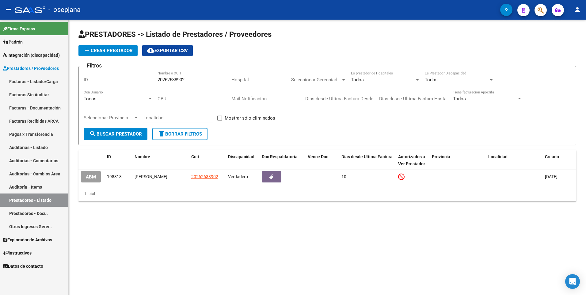
click at [373, 226] on mat-sidenav-content "PRESTADORES -> Listado de Prestadores / Proveedores add Crear Prestador cloud_d…" at bounding box center [327, 157] width 517 height 275
click at [192, 78] on input "20262638902" at bounding box center [191, 80] width 69 height 6
type input "2"
click at [15, 56] on span "Integración (discapacidad)" at bounding box center [31, 55] width 57 height 7
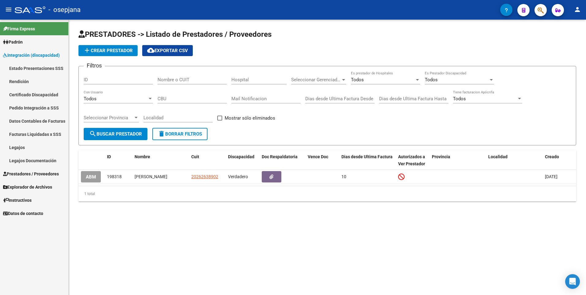
click at [16, 145] on link "Legajos" at bounding box center [34, 147] width 68 height 13
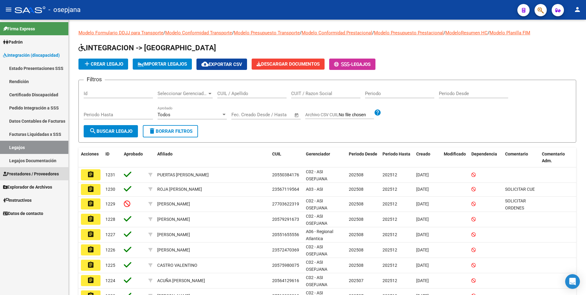
click at [19, 170] on span "Prestadores / Proveedores" at bounding box center [31, 173] width 56 height 7
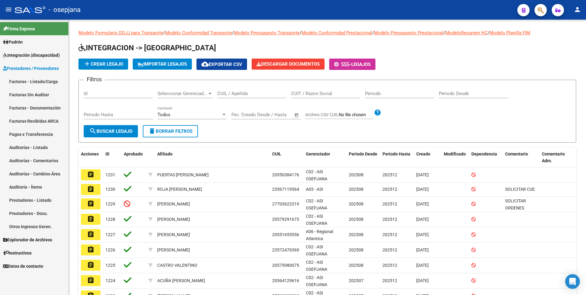
click at [23, 200] on link "Prestadores - Listado" at bounding box center [34, 199] width 68 height 13
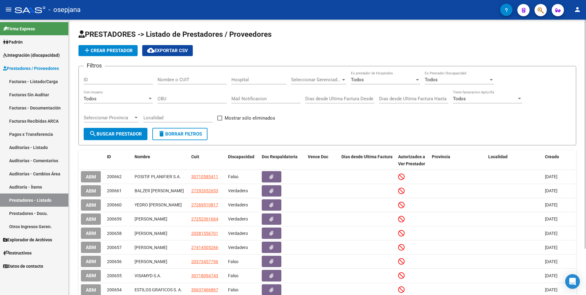
click at [187, 80] on input "Nombre o CUIT" at bounding box center [191, 80] width 69 height 6
click at [119, 135] on span "search Buscar Prestador" at bounding box center [115, 134] width 53 height 6
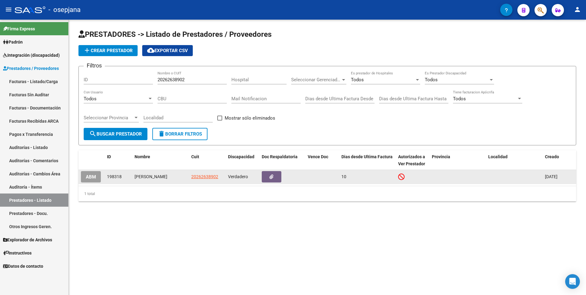
click at [349, 176] on div "10" at bounding box center [367, 176] width 52 height 7
click at [271, 180] on button "button" at bounding box center [272, 176] width 20 height 11
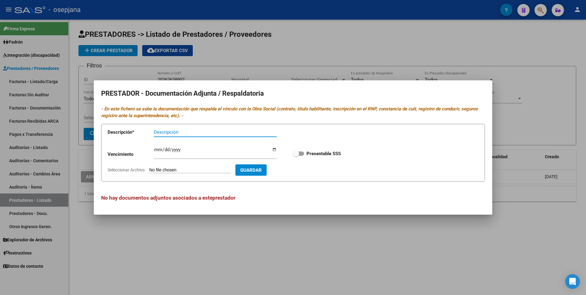
click at [263, 234] on div at bounding box center [293, 147] width 586 height 295
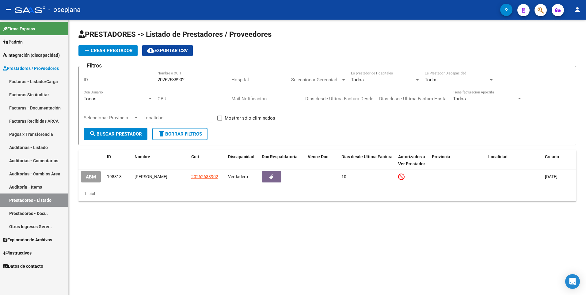
click at [204, 101] on input "CBU" at bounding box center [191, 99] width 69 height 6
click at [139, 98] on div "Todos" at bounding box center [116, 99] width 64 height 6
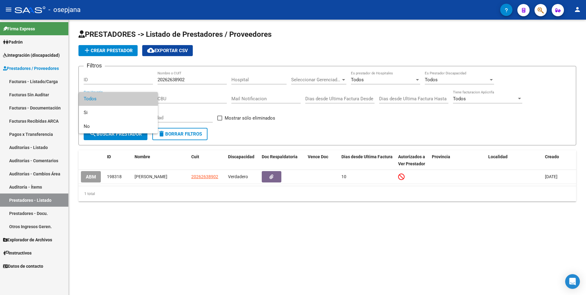
click at [186, 186] on div at bounding box center [293, 147] width 586 height 295
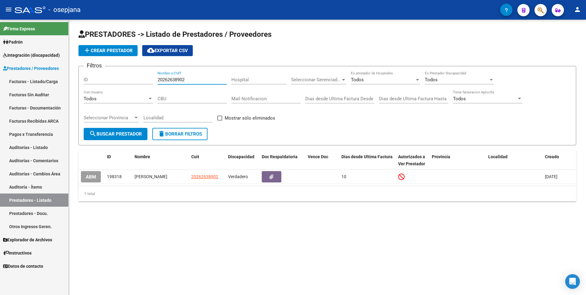
click at [202, 79] on input "20262638902" at bounding box center [191, 80] width 69 height 6
type input "2"
click at [185, 80] on input "Nombre o CUIT" at bounding box center [191, 80] width 69 height 6
type input "27352378696"
click at [114, 134] on span "search Buscar Prestador" at bounding box center [115, 134] width 53 height 6
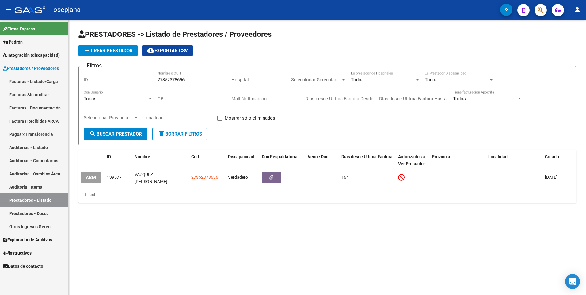
click at [355, 35] on h1 "PRESTADORES -> Listado de Prestadores / Proveedores" at bounding box center [326, 34] width 497 height 11
click at [19, 57] on span "Integración (discapacidad)" at bounding box center [31, 55] width 57 height 7
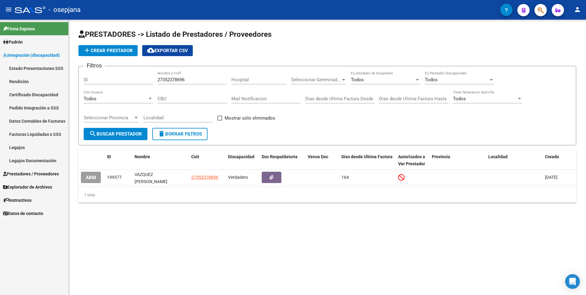
click at [20, 52] on span "Integración (discapacidad)" at bounding box center [31, 55] width 57 height 7
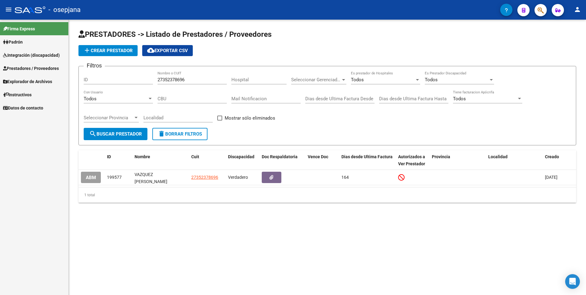
click at [20, 70] on span "Prestadores / Proveedores" at bounding box center [31, 68] width 56 height 7
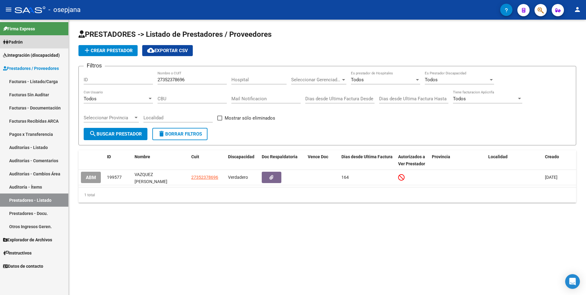
click at [23, 40] on span "Padrón" at bounding box center [13, 42] width 20 height 7
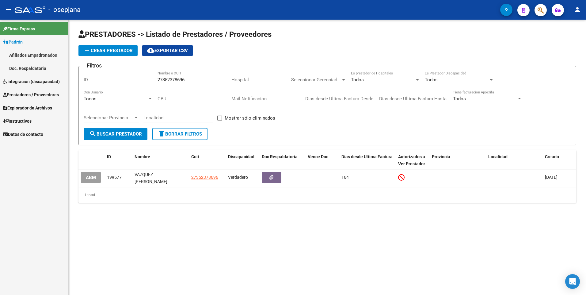
click at [19, 40] on span "Padrón" at bounding box center [13, 42] width 20 height 7
click at [20, 55] on span "Integración (discapacidad)" at bounding box center [31, 55] width 57 height 7
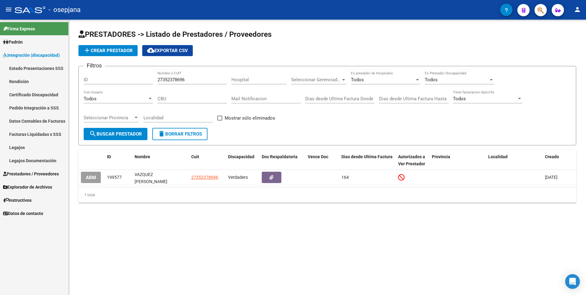
drag, startPoint x: 18, startPoint y: 149, endPoint x: 13, endPoint y: 150, distance: 5.6
click at [19, 149] on link "Legajos" at bounding box center [34, 147] width 68 height 13
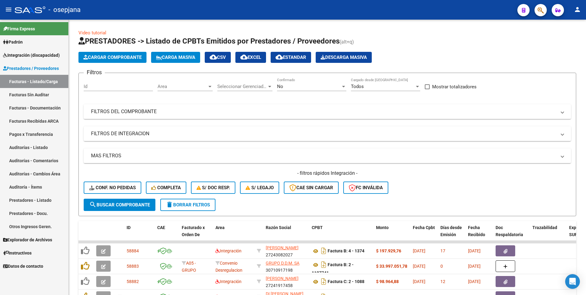
click at [21, 199] on link "Prestadores - Listado" at bounding box center [34, 199] width 68 height 13
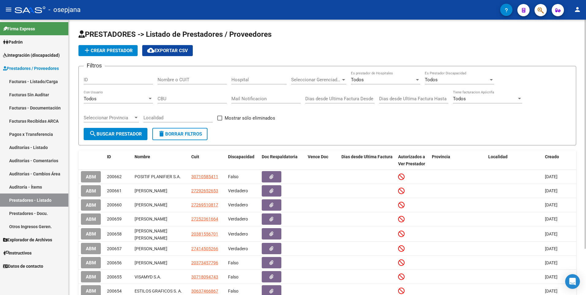
click at [191, 77] on input "Nombre o CUIT" at bounding box center [191, 80] width 69 height 6
type input "2"
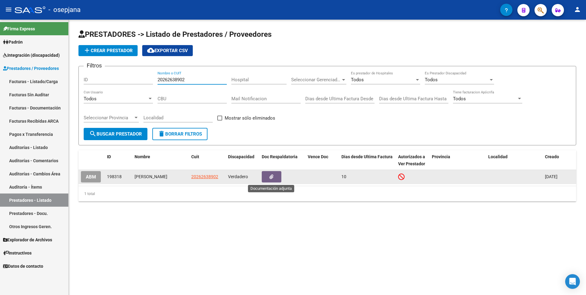
type input "20262638902"
click at [274, 177] on button "button" at bounding box center [272, 176] width 20 height 11
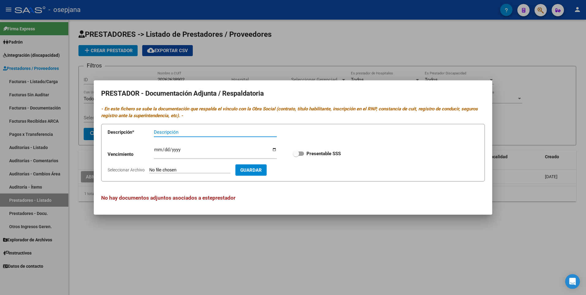
click at [315, 34] on div at bounding box center [293, 147] width 586 height 295
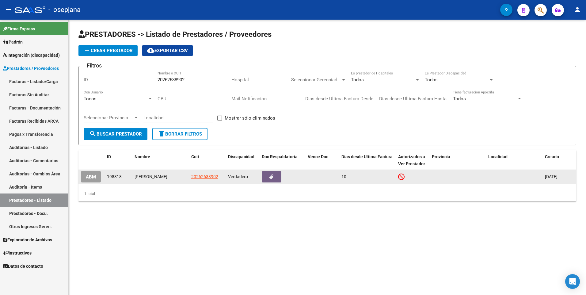
click at [94, 179] on span "ABM" at bounding box center [91, 177] width 10 height 6
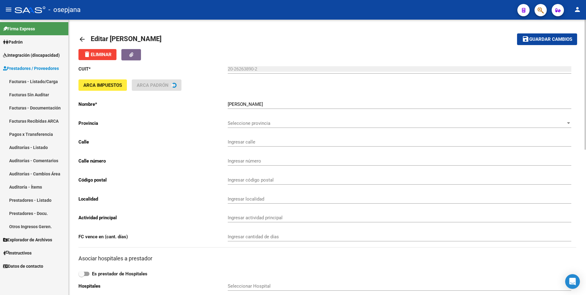
type input "CRUCERO GRAL. BELGRANO"
type input "820"
type input "1686"
type input "HURLINGHAM"
type input "863200"
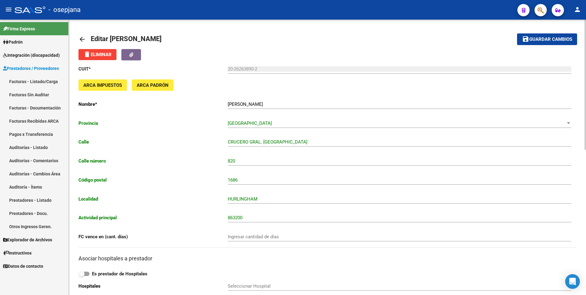
click at [82, 39] on mat-icon "arrow_back" at bounding box center [81, 39] width 7 height 7
